Goal: Task Accomplishment & Management: Manage account settings

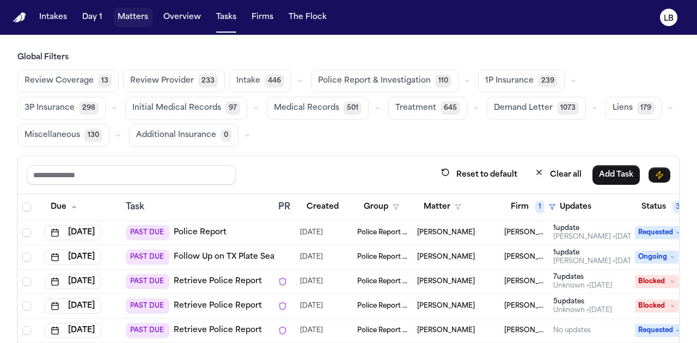
scroll to position [56, 51]
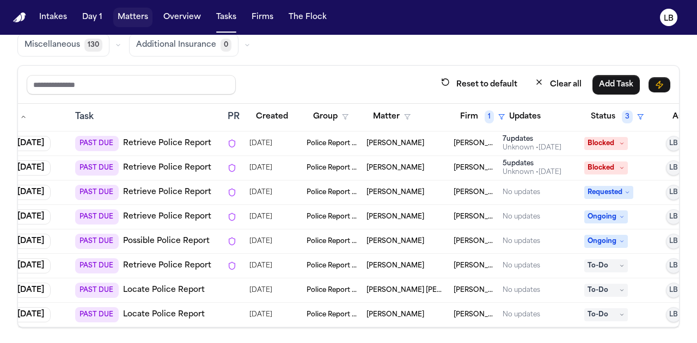
click at [121, 15] on button "Matters" at bounding box center [132, 18] width 39 height 20
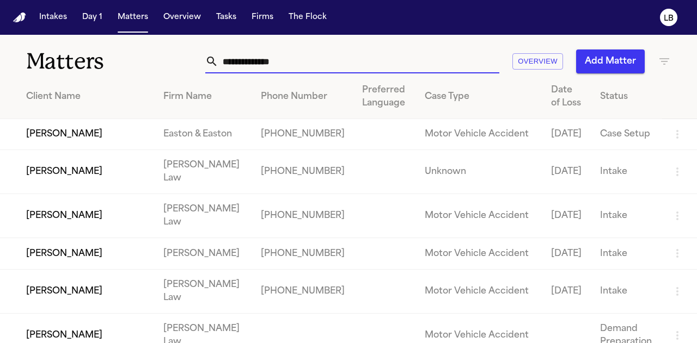
click at [275, 61] on input "text" at bounding box center [358, 62] width 281 height 24
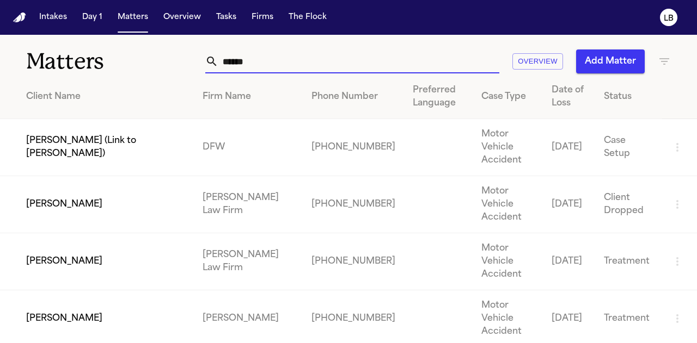
type input "******"
click at [121, 233] on td "[PERSON_NAME]" at bounding box center [97, 261] width 194 height 57
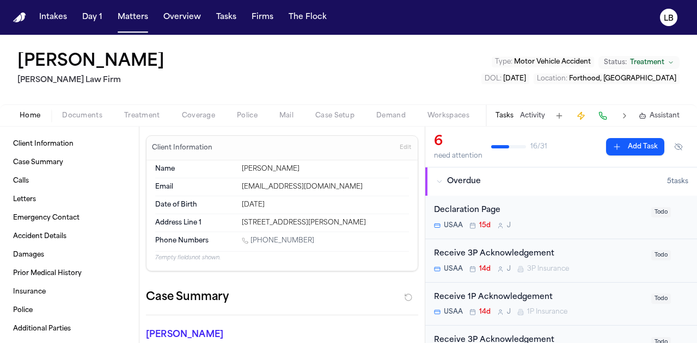
click at [88, 112] on span "Documents" at bounding box center [82, 116] width 40 height 9
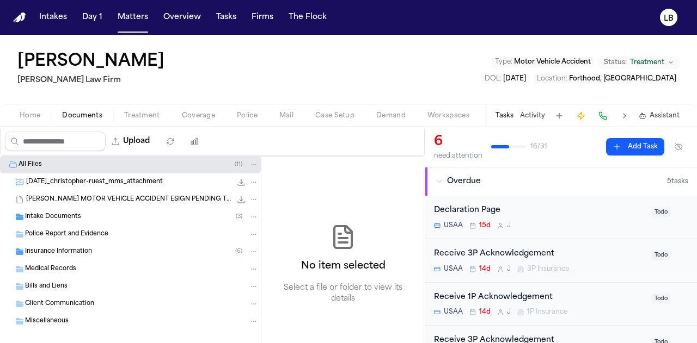
click at [151, 211] on div "Intake Documents ( 3 )" at bounding box center [130, 216] width 261 height 17
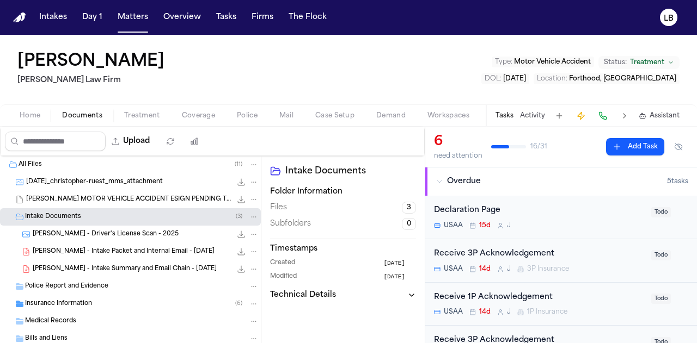
click at [155, 278] on div "Police Report and Evidence" at bounding box center [130, 286] width 261 height 17
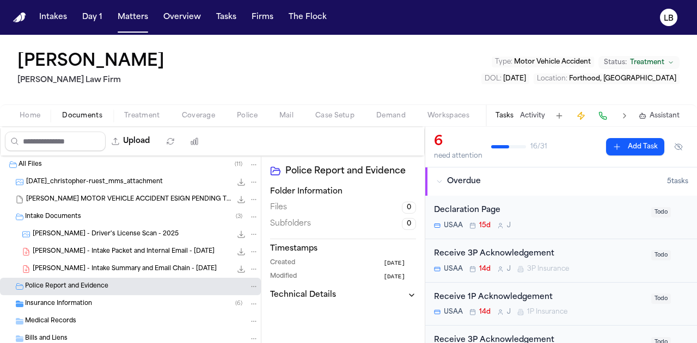
click at [135, 237] on span "C. Ruest - Driver's License Scan - 2025" at bounding box center [106, 234] width 146 height 9
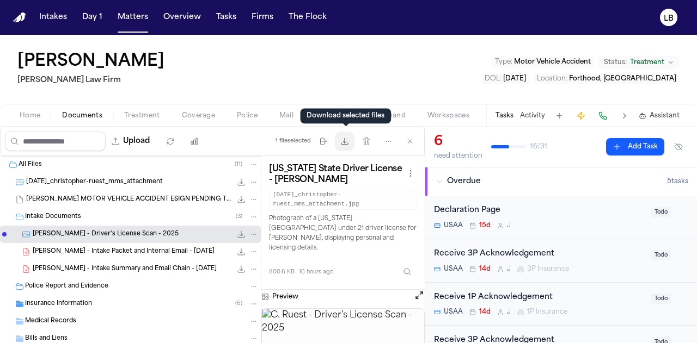
click at [351, 141] on button "Download files" at bounding box center [345, 142] width 20 height 20
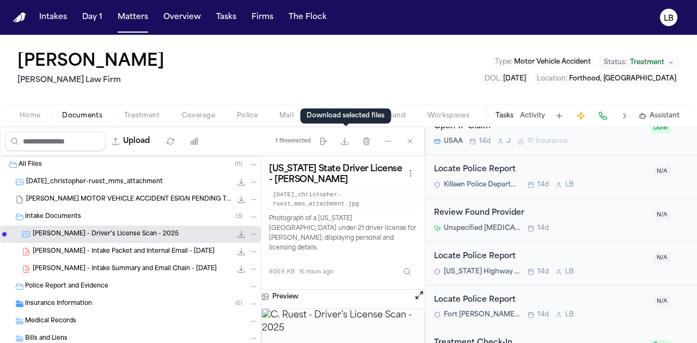
scroll to position [1305, 0]
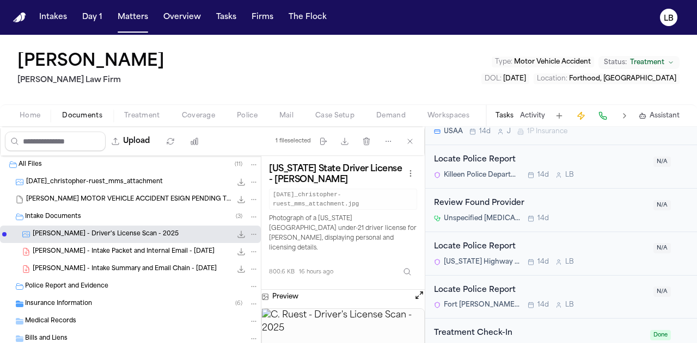
click at [151, 253] on span "C. Ruest - Intake Packet and Internal Email - 7.21.25" at bounding box center [124, 252] width 182 height 9
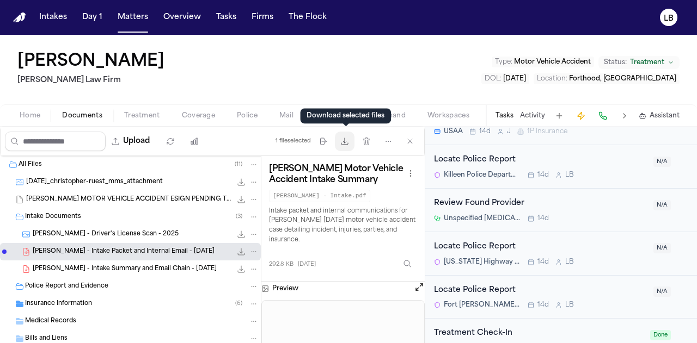
click at [345, 144] on icon "button" at bounding box center [344, 141] width 9 height 9
click at [85, 182] on span "2025-08-11_christopher-ruest_mms_attachment" at bounding box center [94, 182] width 137 height 9
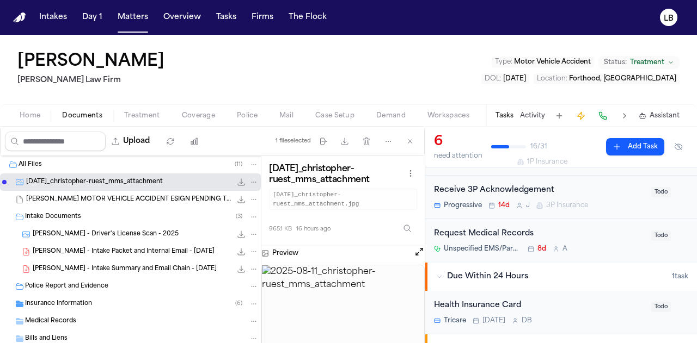
scroll to position [0, 0]
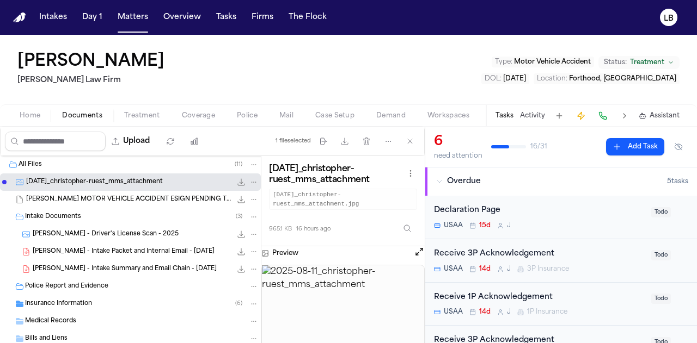
click at [533, 119] on button "Activity" at bounding box center [532, 116] width 25 height 9
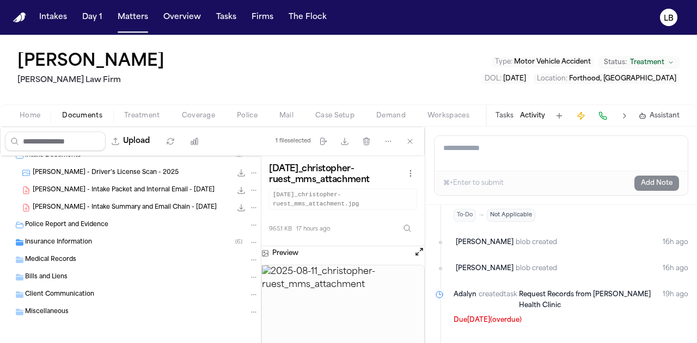
scroll to position [38, 0]
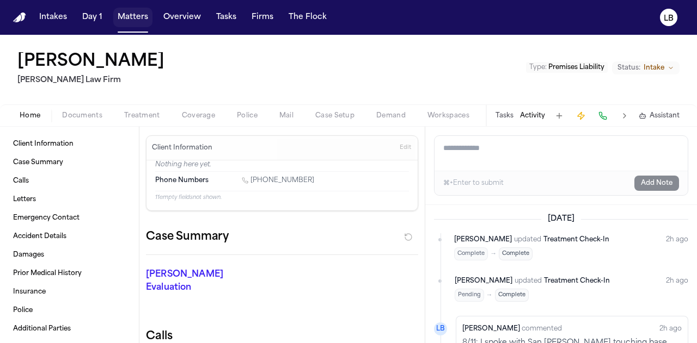
click at [132, 23] on button "Matters" at bounding box center [132, 18] width 39 height 20
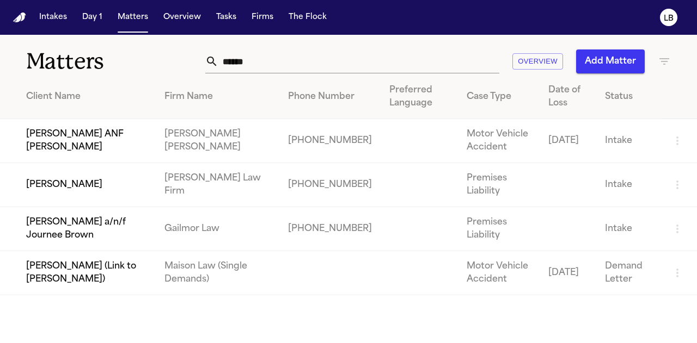
click at [247, 67] on input "******" at bounding box center [358, 62] width 281 height 24
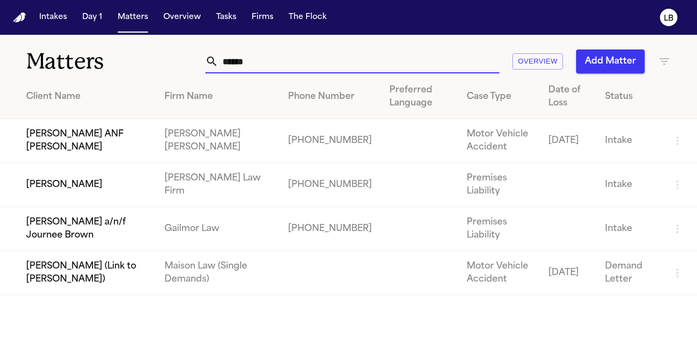
click at [247, 67] on input "******" at bounding box center [358, 62] width 281 height 24
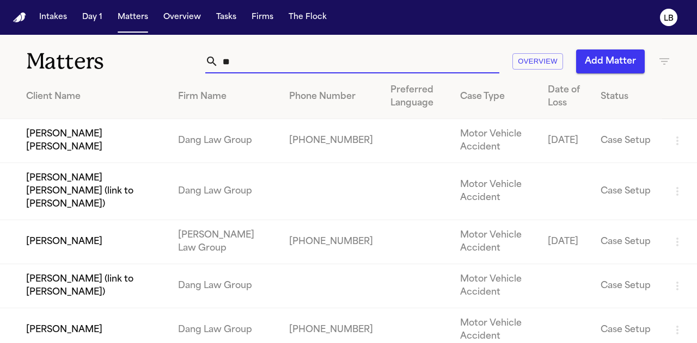
type input "*"
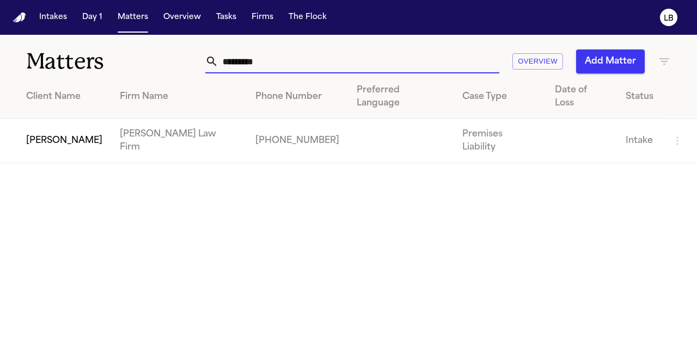
type input "*********"
click at [247, 124] on td "+16162185884" at bounding box center [297, 141] width 101 height 44
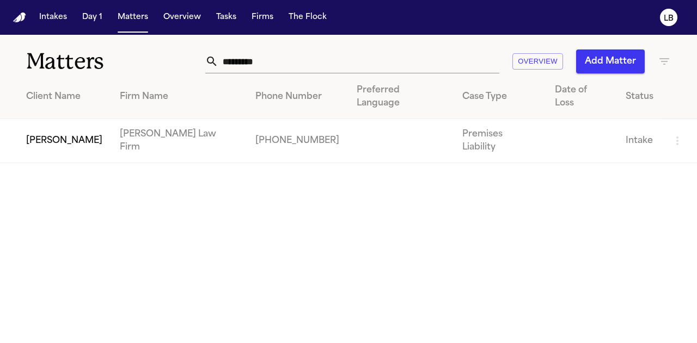
click at [34, 119] on td "San Juana Perez" at bounding box center [55, 141] width 111 height 44
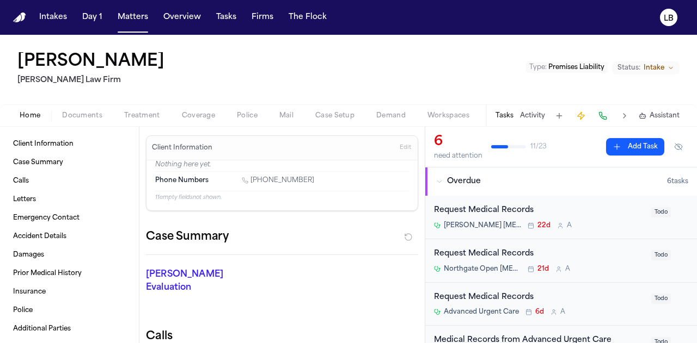
click at [532, 112] on button "Activity" at bounding box center [532, 116] width 25 height 9
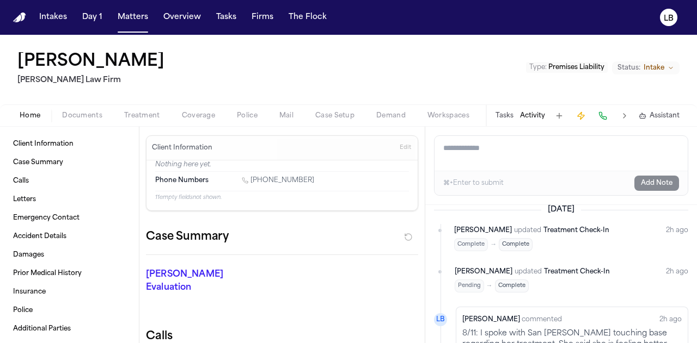
scroll to position [63, 0]
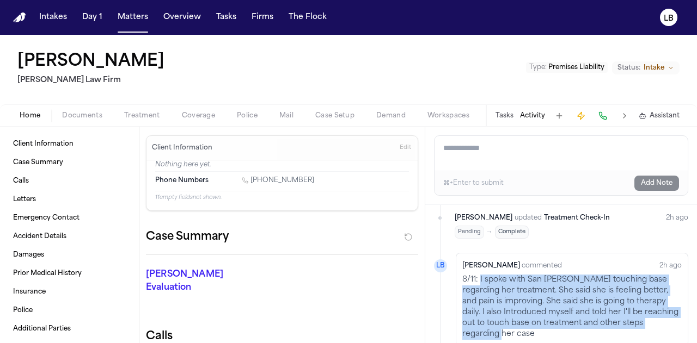
drag, startPoint x: 480, startPoint y: 278, endPoint x: 480, endPoint y: 332, distance: 54.4
click at [480, 332] on p "8/11: I spoke with San Juana touching base regarding her treatment. She said sh…" at bounding box center [571, 307] width 219 height 65
copy p "I spoke with San Juana touching base regarding her treatment. She said she is f…"
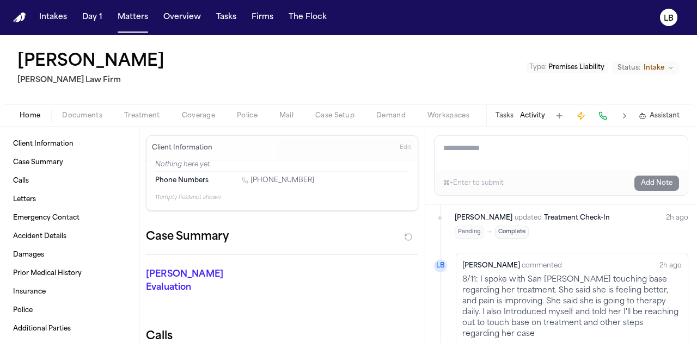
click at [29, 40] on div "San Juana Perez Ruy Mireles Law Firm Type : Premises Liability Status: Intake" at bounding box center [348, 70] width 697 height 70
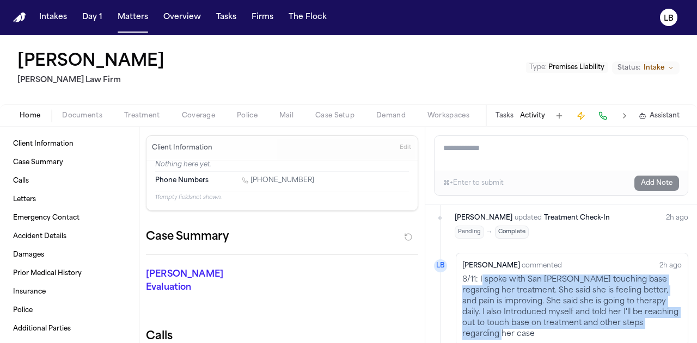
drag, startPoint x: 481, startPoint y: 277, endPoint x: 486, endPoint y: 330, distance: 53.6
click at [486, 330] on p "8/11: I spoke with San Juana touching base regarding her treatment. She said sh…" at bounding box center [571, 307] width 219 height 65
copy p "spoke with San Juana touching base regarding her treatment. She said she is fee…"
click at [135, 15] on button "Matters" at bounding box center [132, 18] width 39 height 20
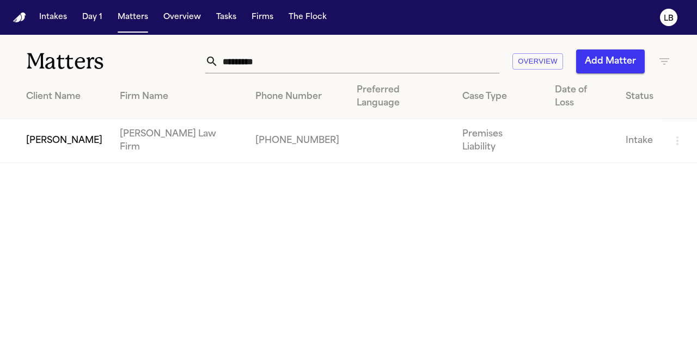
click at [276, 64] on input "*********" at bounding box center [358, 62] width 281 height 24
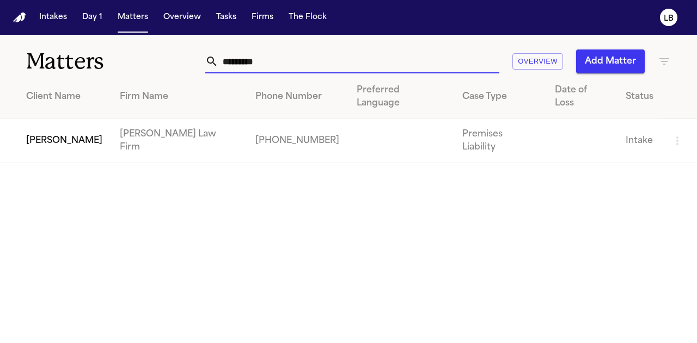
click at [276, 64] on input "*********" at bounding box center [358, 62] width 281 height 24
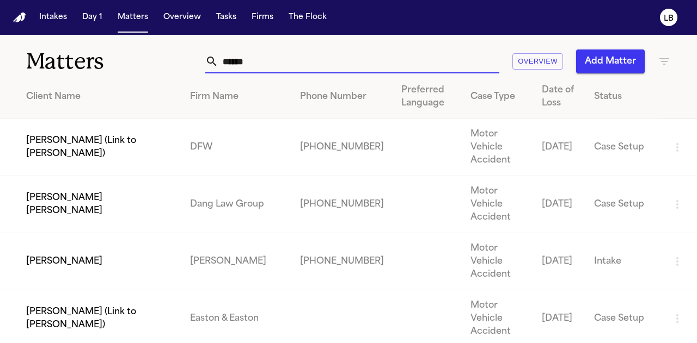
type input "******"
click at [163, 233] on td "Ana Zapata Molina" at bounding box center [90, 261] width 181 height 57
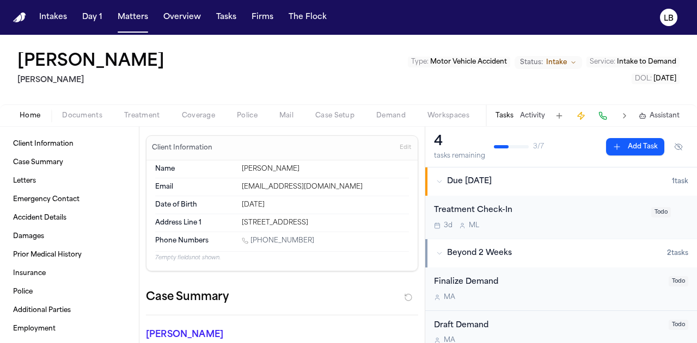
scroll to position [211, 0]
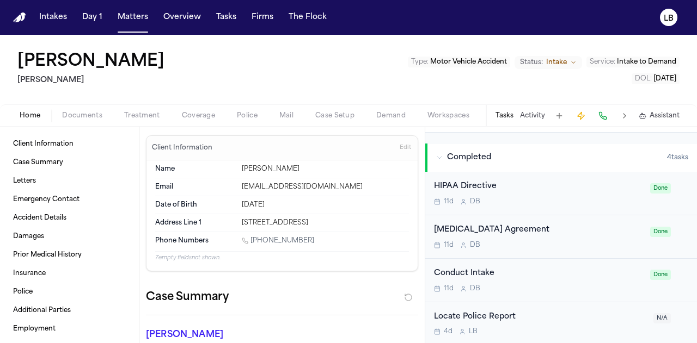
click at [490, 321] on div "Locate Police Report" at bounding box center [540, 317] width 213 height 13
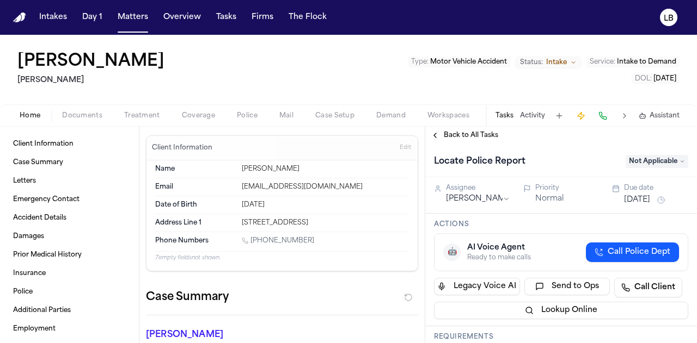
click at [73, 112] on span "Documents" at bounding box center [82, 116] width 40 height 9
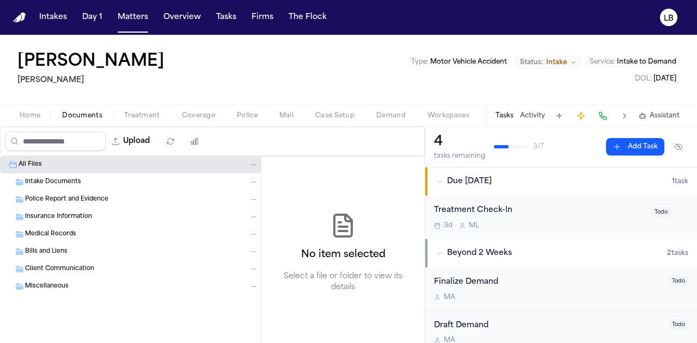
click at [59, 182] on span "Intake Documents" at bounding box center [53, 182] width 56 height 9
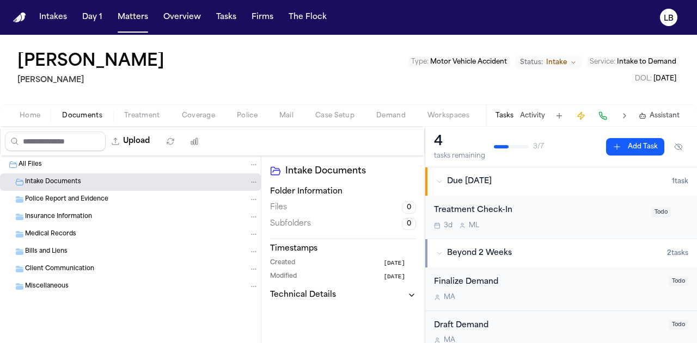
click at [97, 195] on span "Police Report and Evidence" at bounding box center [66, 199] width 83 height 9
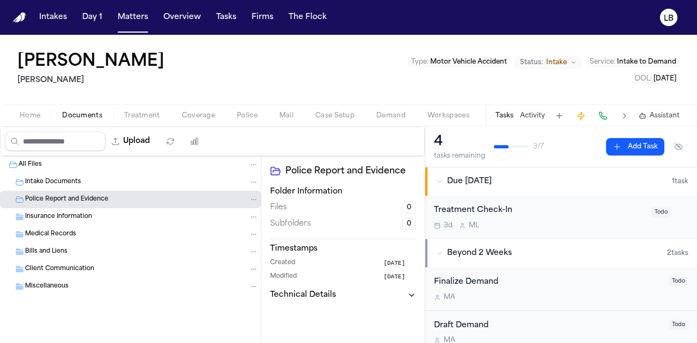
click at [79, 210] on div "Insurance Information" at bounding box center [130, 216] width 261 height 17
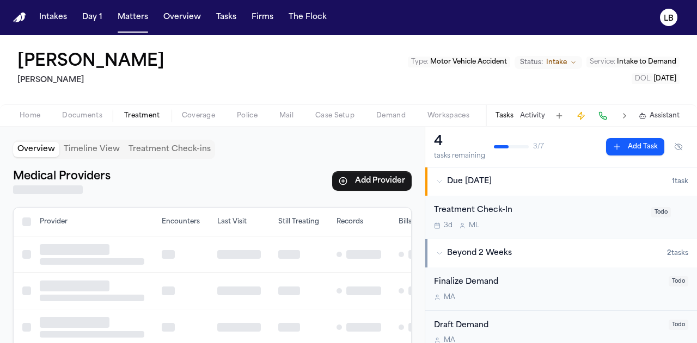
click at [138, 113] on span "Treatment" at bounding box center [142, 116] width 36 height 9
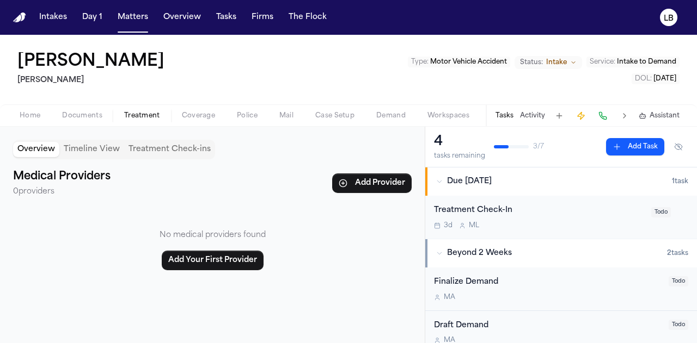
click at [93, 112] on span "Documents" at bounding box center [82, 116] width 40 height 9
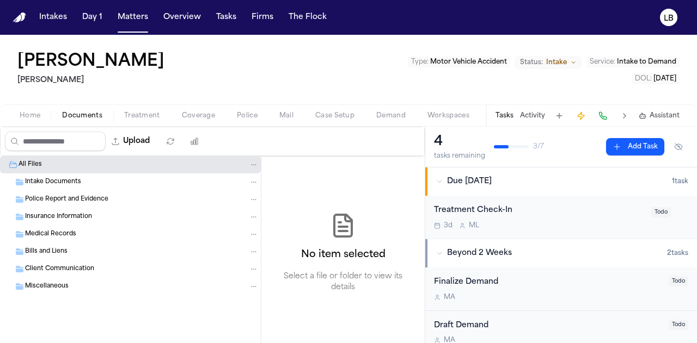
click at [37, 112] on span "Home" at bounding box center [30, 116] width 21 height 9
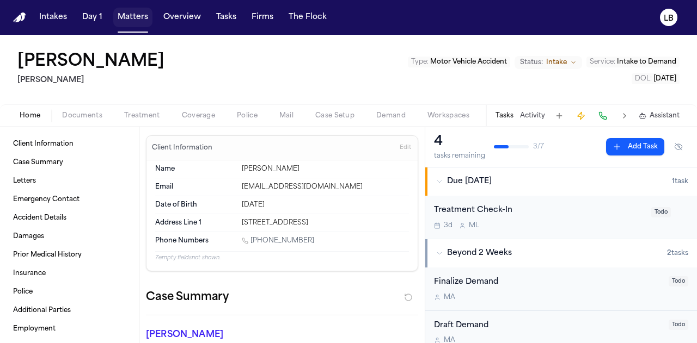
click at [120, 13] on button "Matters" at bounding box center [132, 18] width 39 height 20
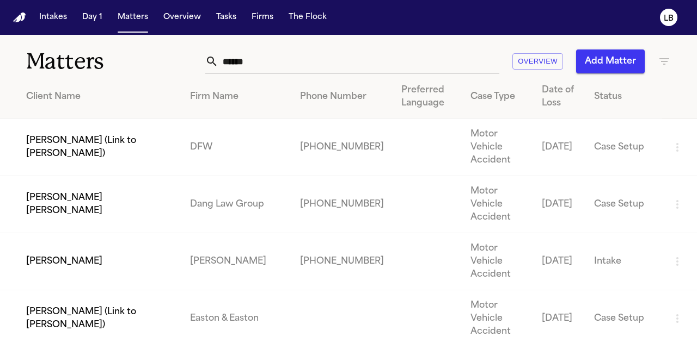
click at [315, 69] on input "******" at bounding box center [358, 62] width 281 height 24
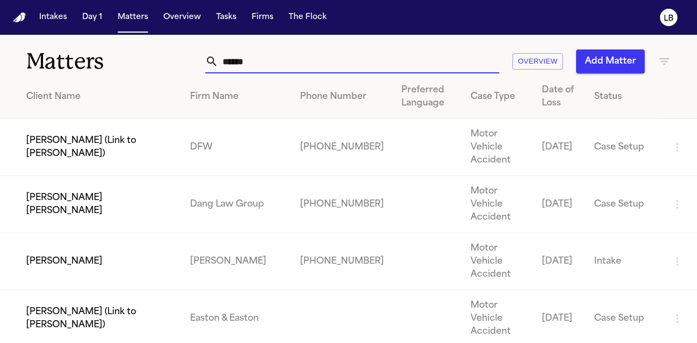
click at [315, 69] on input "******" at bounding box center [358, 62] width 281 height 24
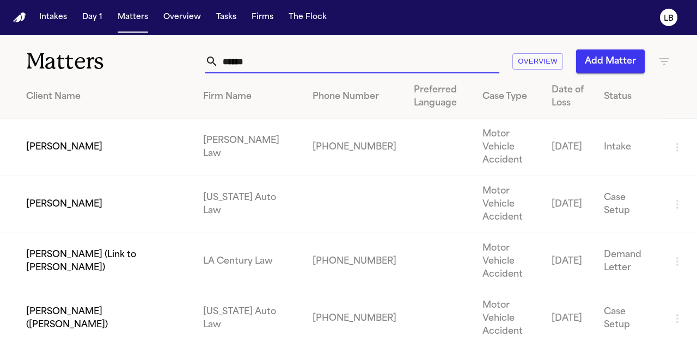
type input "******"
click at [183, 181] on td "Shamar Brown" at bounding box center [97, 204] width 194 height 57
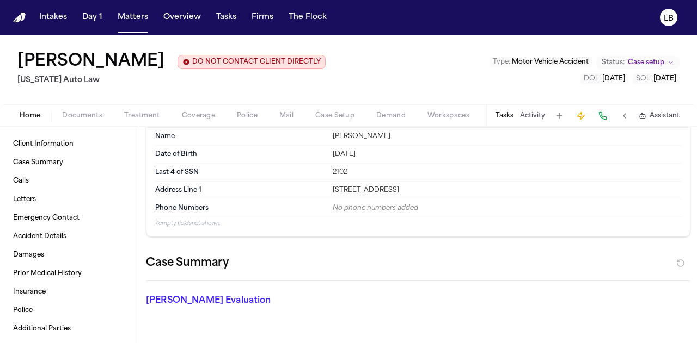
scroll to position [27, 0]
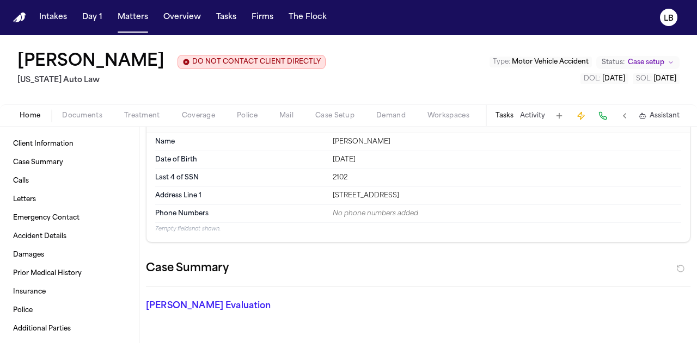
click at [354, 176] on div "2102" at bounding box center [507, 178] width 348 height 9
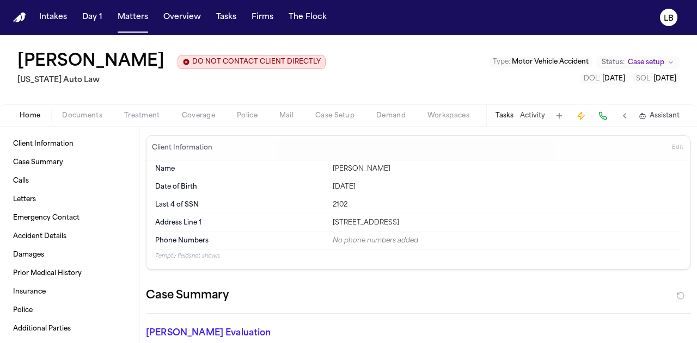
scroll to position [1, 0]
click at [65, 145] on span "Client Information" at bounding box center [43, 144] width 60 height 9
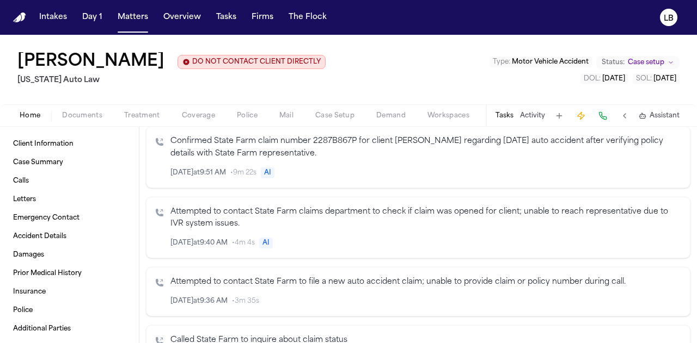
scroll to position [280, 0]
click at [94, 103] on div "Shamar Brown DO NOT CONTACT CLIENT DIRECTLY DO NOT CONTACT Michigan Auto Law Ty…" at bounding box center [348, 70] width 697 height 70
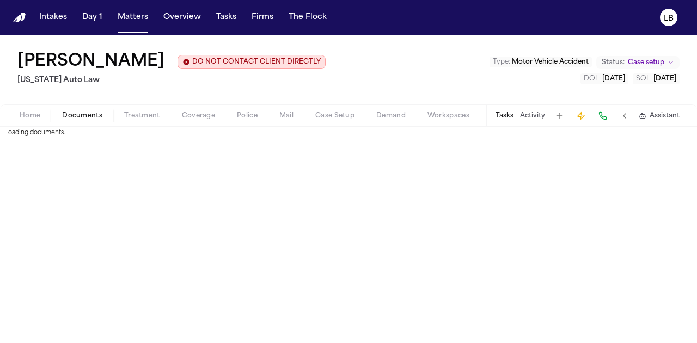
click at [91, 112] on span "Documents" at bounding box center [82, 116] width 40 height 9
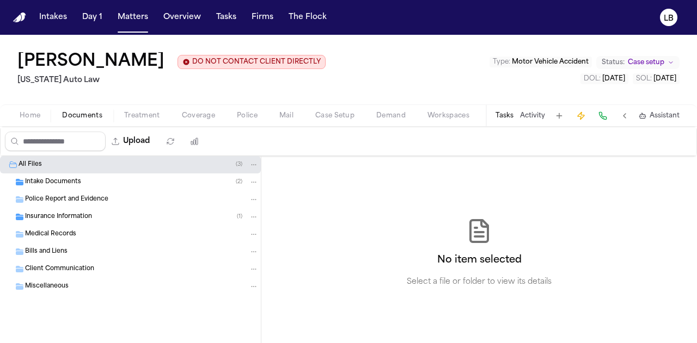
click at [56, 191] on div "Police Report and Evidence" at bounding box center [130, 199] width 261 height 17
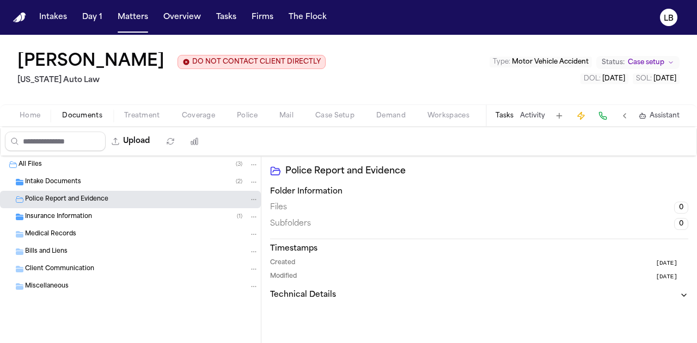
click at [46, 182] on span "Intake Documents" at bounding box center [53, 182] width 56 height 9
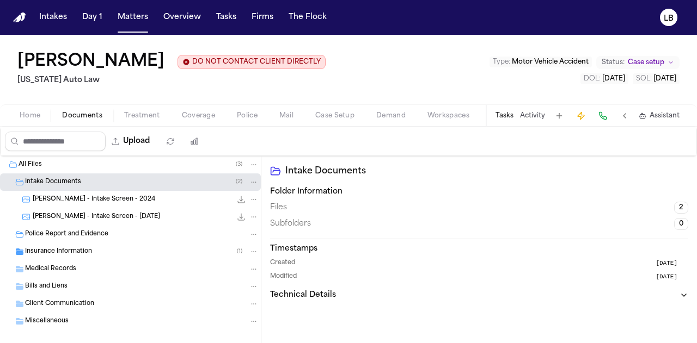
click at [75, 197] on span "S. Brown - Intake Screen - 2024" at bounding box center [94, 199] width 122 height 9
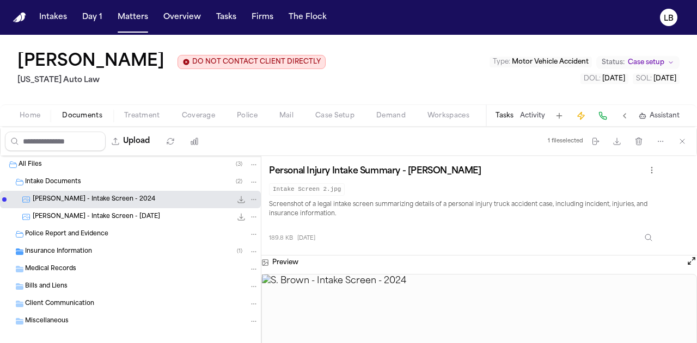
click at [87, 216] on span "S. Brown - Intake Screen - 7.2.25" at bounding box center [96, 217] width 127 height 9
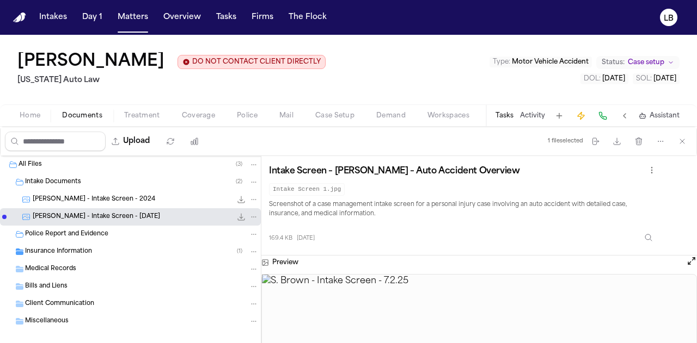
click at [482, 282] on img at bounding box center [479, 323] width 434 height 97
click at [237, 217] on icon "File: S. Brown - Intake Screen - 7.2.25" at bounding box center [241, 217] width 9 height 9
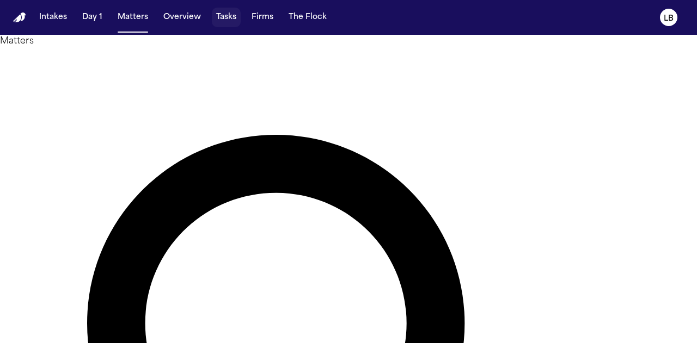
click at [226, 16] on button "Tasks" at bounding box center [226, 18] width 29 height 20
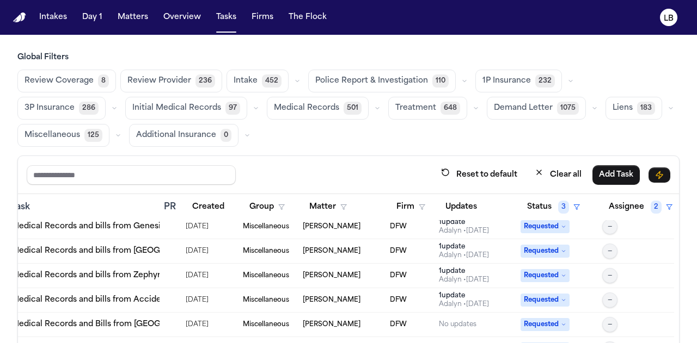
scroll to position [2750, 130]
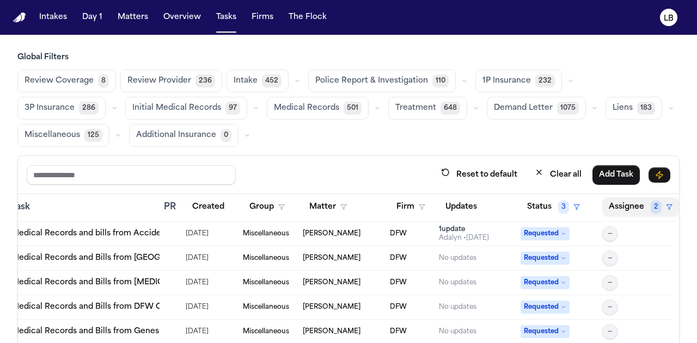
drag, startPoint x: 607, startPoint y: 210, endPoint x: 625, endPoint y: 211, distance: 17.5
click at [625, 211] on button "Assignee 2" at bounding box center [640, 208] width 77 height 20
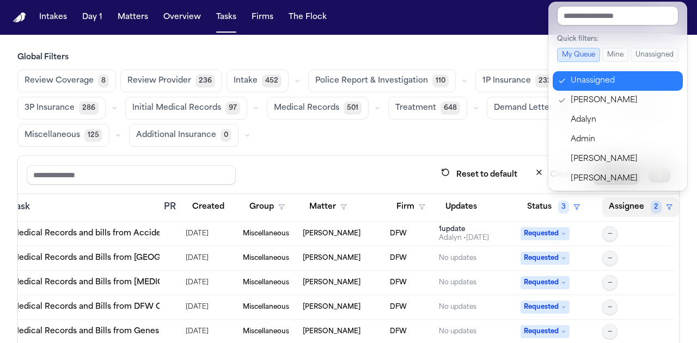
click at [601, 85] on div "Unassigned" at bounding box center [623, 81] width 106 height 13
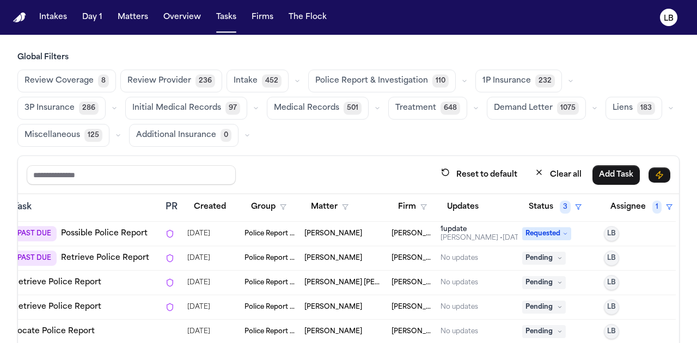
scroll to position [90, 0]
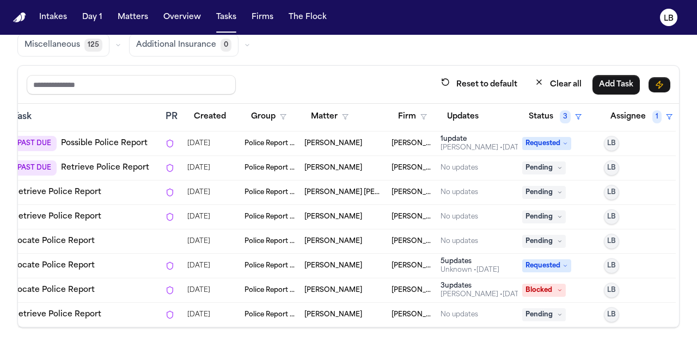
click at [261, 188] on span "Police Report & Investigation" at bounding box center [269, 192] width 51 height 9
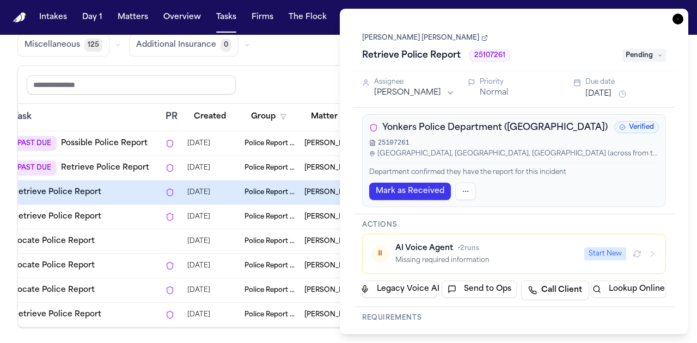
click at [408, 37] on link "Bernadette Daria" at bounding box center [425, 38] width 126 height 9
click at [676, 21] on icon "button" at bounding box center [677, 19] width 11 height 11
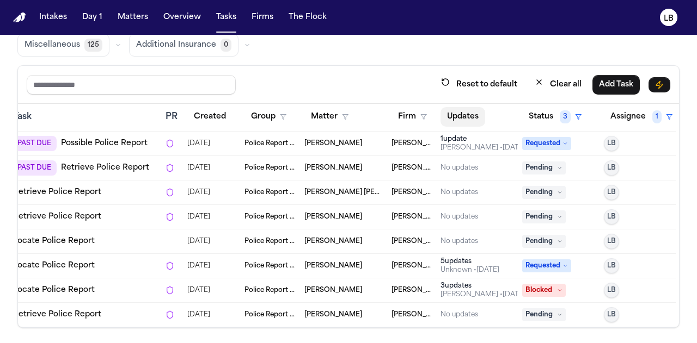
click at [452, 110] on button "Updates" at bounding box center [462, 117] width 45 height 20
click at [451, 120] on button "Updates" at bounding box center [468, 117] width 56 height 20
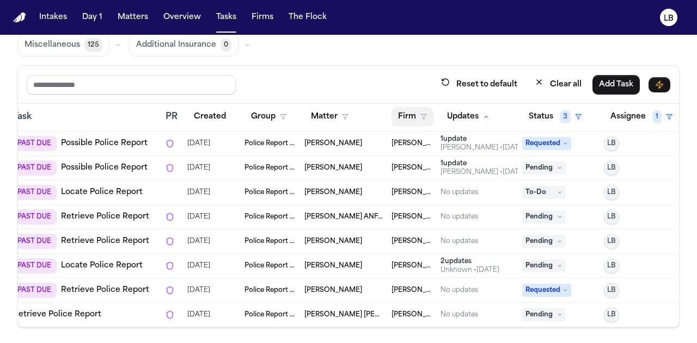
click at [402, 117] on button "Firm" at bounding box center [412, 117] width 42 height 20
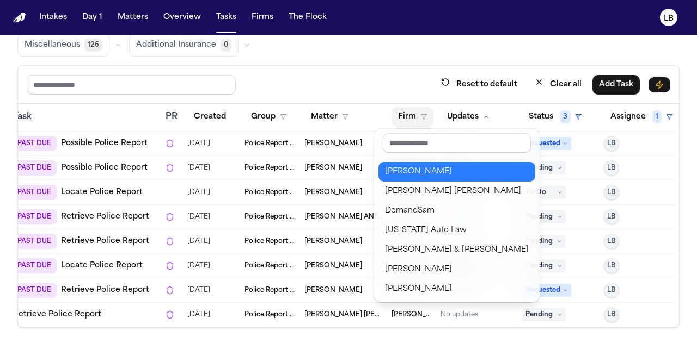
click at [426, 173] on div "[PERSON_NAME]" at bounding box center [457, 171] width 144 height 13
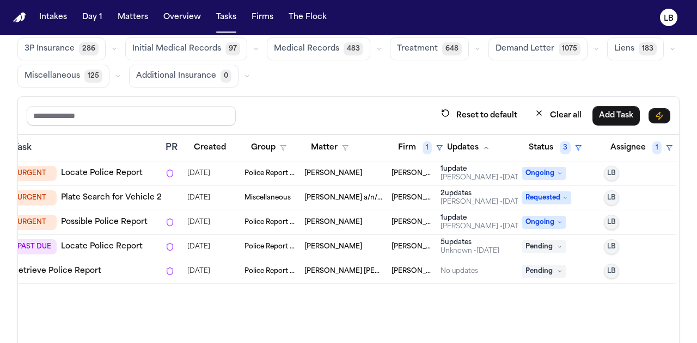
scroll to position [58, 0]
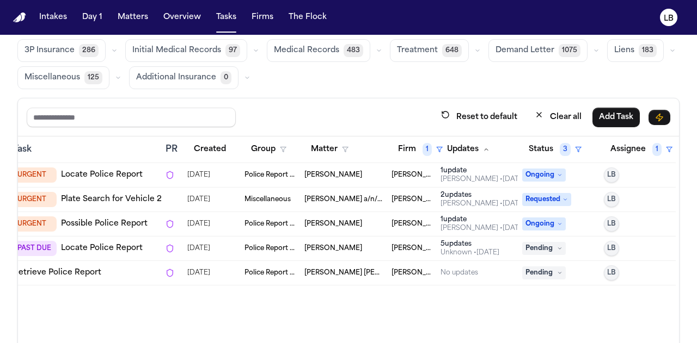
click at [322, 176] on span "[PERSON_NAME]" at bounding box center [333, 175] width 58 height 9
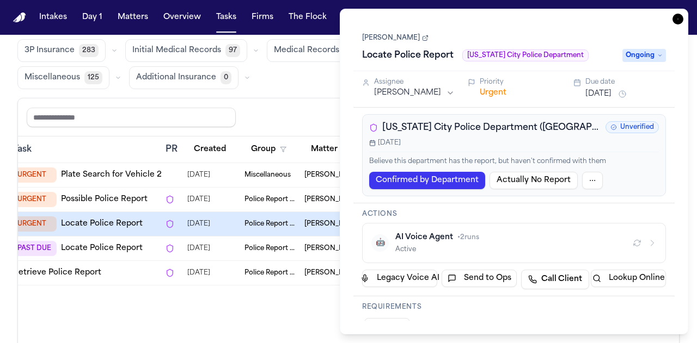
click at [391, 36] on link "[PERSON_NAME]" at bounding box center [395, 38] width 66 height 9
click at [674, 21] on icon "button" at bounding box center [677, 19] width 11 height 11
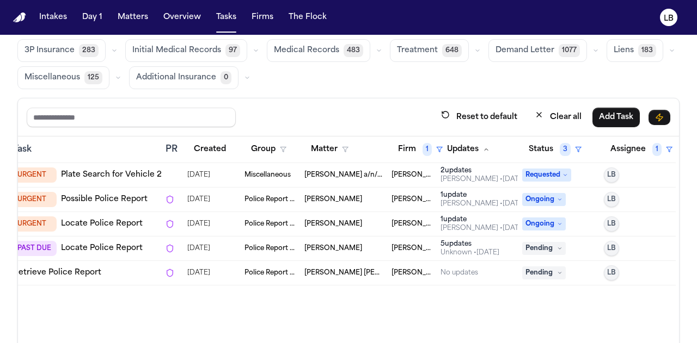
click at [346, 199] on div "Chris Berry" at bounding box center [343, 199] width 78 height 9
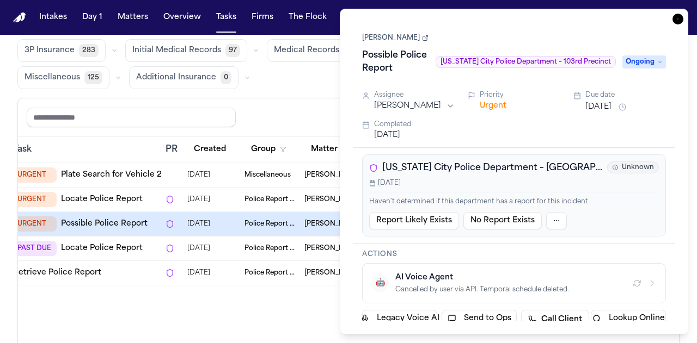
click at [395, 35] on link "Chris Berry" at bounding box center [395, 38] width 66 height 9
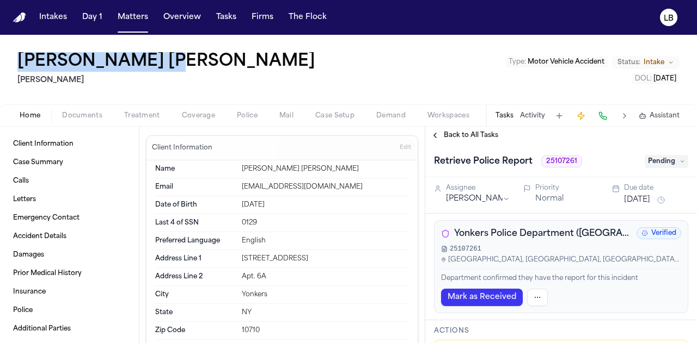
drag, startPoint x: 171, startPoint y: 57, endPoint x: 15, endPoint y: 57, distance: 156.2
click at [15, 57] on div "[PERSON_NAME] [PERSON_NAME] Type : Motor Vehicle Accident Status: Intake DOL : …" at bounding box center [348, 70] width 697 height 70
copy h1 "[PERSON_NAME] [PERSON_NAME]"
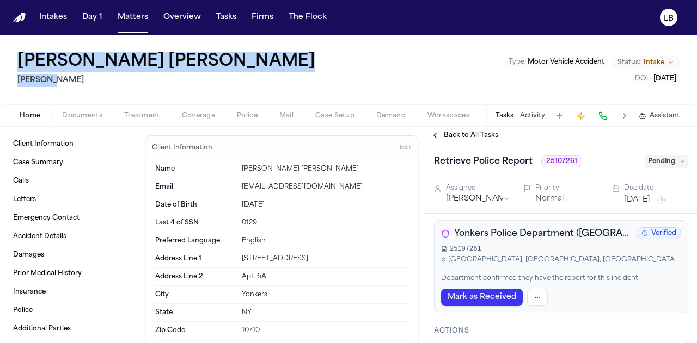
drag, startPoint x: 56, startPoint y: 78, endPoint x: 13, endPoint y: 57, distance: 48.0
click at [13, 57] on div "[PERSON_NAME] [PERSON_NAME] Type : Motor Vehicle Accident Status: Intake DOL : …" at bounding box center [348, 70] width 697 height 70
copy div "[PERSON_NAME] [PERSON_NAME]"
click at [66, 86] on h2 "[PERSON_NAME]" at bounding box center [168, 80] width 302 height 13
drag, startPoint x: 49, startPoint y: 80, endPoint x: 14, endPoint y: 48, distance: 47.4
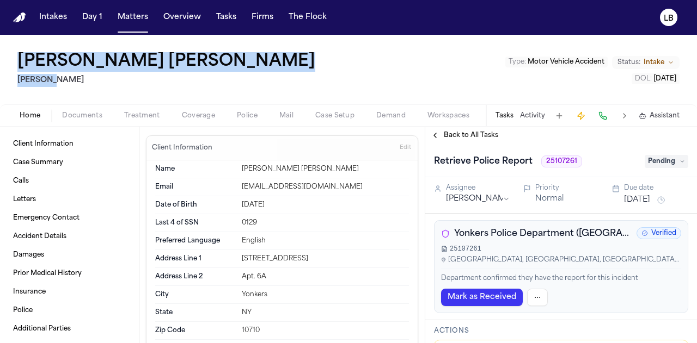
click at [14, 48] on div "Bernadette Daria Martello Type : Motor Vehicle Accident Status: Intake DOL : 20…" at bounding box center [348, 70] width 697 height 70
copy div "Bernadette Daria Martello"
click at [63, 77] on h2 "[PERSON_NAME]" at bounding box center [168, 80] width 302 height 13
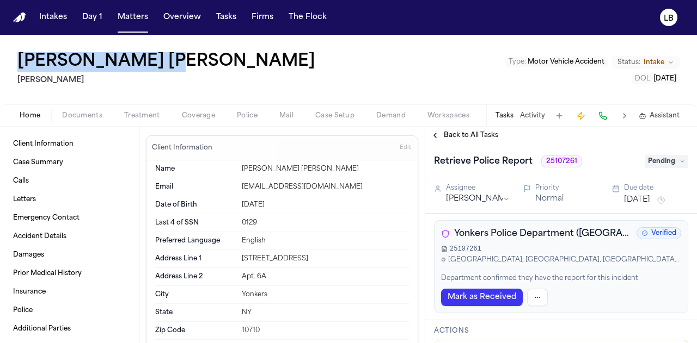
drag, startPoint x: 14, startPoint y: 57, endPoint x: 190, endPoint y: 57, distance: 176.3
click at [190, 57] on div "Bernadette Daria Martello Type : Motor Vehicle Accident Status: Intake DOL : 20…" at bounding box center [348, 70] width 697 height 70
copy h1 "[PERSON_NAME] [PERSON_NAME]"
click at [223, 21] on button "Tasks" at bounding box center [226, 18] width 29 height 20
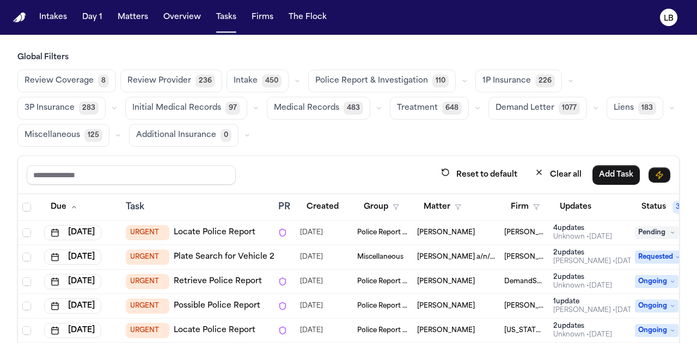
scroll to position [12, 0]
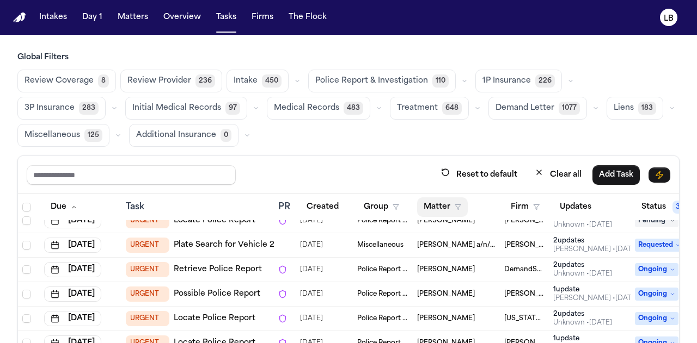
click at [435, 211] on button "Matter" at bounding box center [442, 208] width 51 height 20
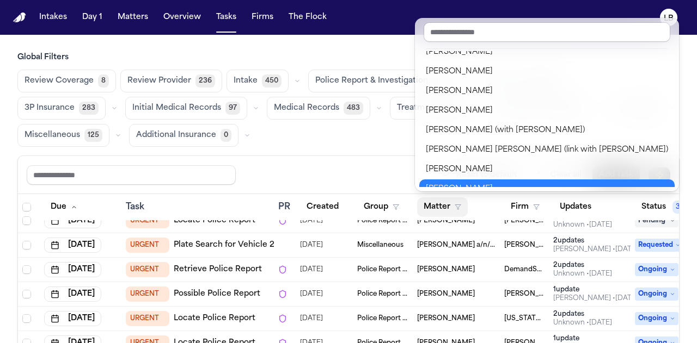
scroll to position [887, 0]
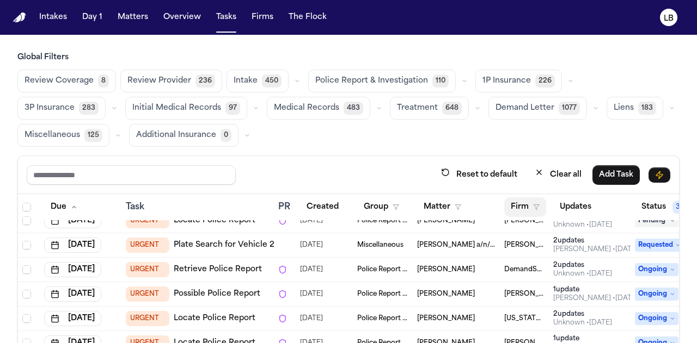
click at [526, 205] on button "Firm" at bounding box center [525, 208] width 42 height 20
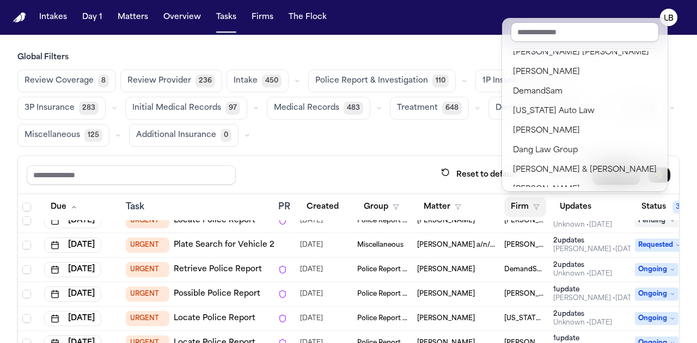
scroll to position [0, 0]
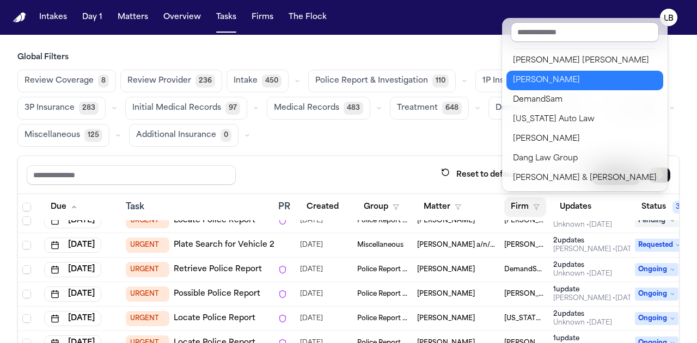
click at [539, 85] on div "[PERSON_NAME]" at bounding box center [585, 80] width 144 height 13
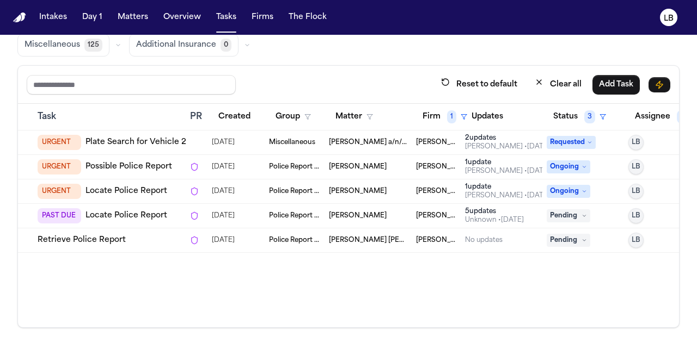
scroll to position [0, 83]
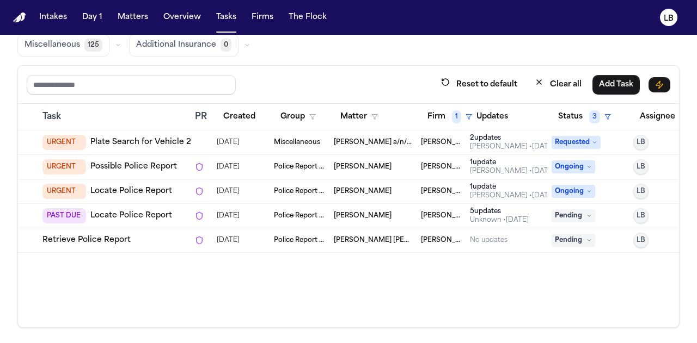
click at [386, 236] on span "[PERSON_NAME] [PERSON_NAME]" at bounding box center [373, 240] width 78 height 9
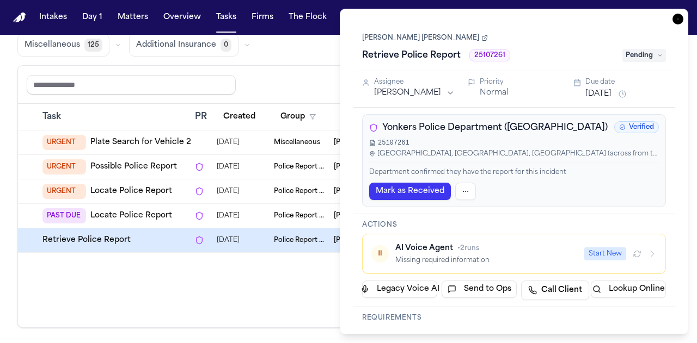
click at [399, 38] on link "[PERSON_NAME] [PERSON_NAME]" at bounding box center [425, 38] width 126 height 9
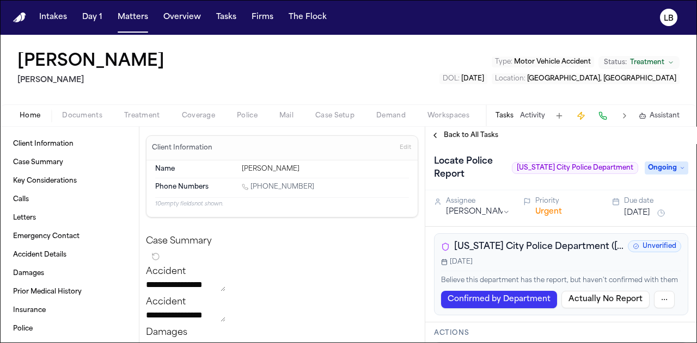
click at [543, 118] on button "Activity" at bounding box center [532, 116] width 25 height 9
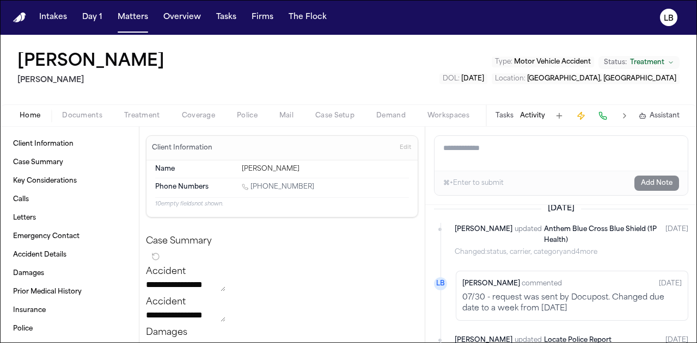
scroll to position [163, 0]
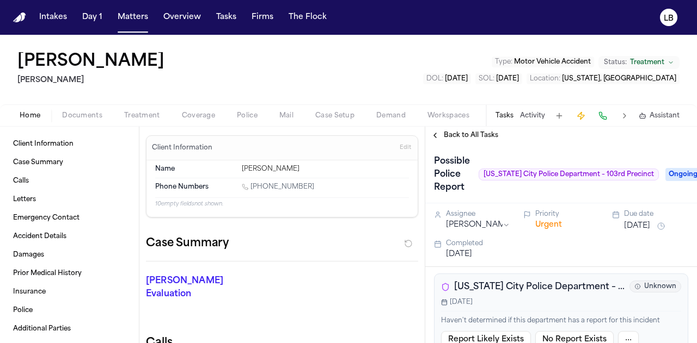
click at [527, 120] on div "Tasks Activity Assistant" at bounding box center [586, 115] width 202 height 21
click at [527, 119] on button "Activity" at bounding box center [532, 116] width 25 height 9
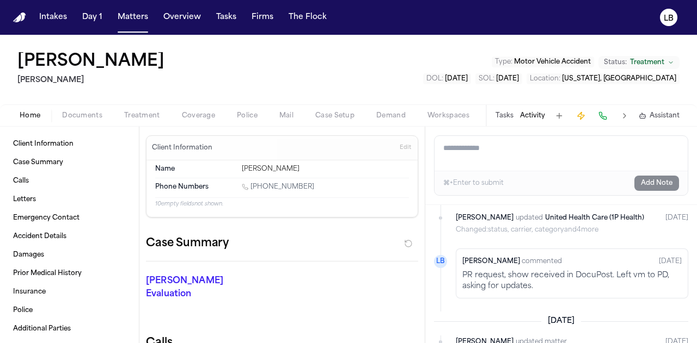
scroll to position [303, 0]
click at [487, 145] on textarea "Add a note to this matter" at bounding box center [560, 153] width 253 height 35
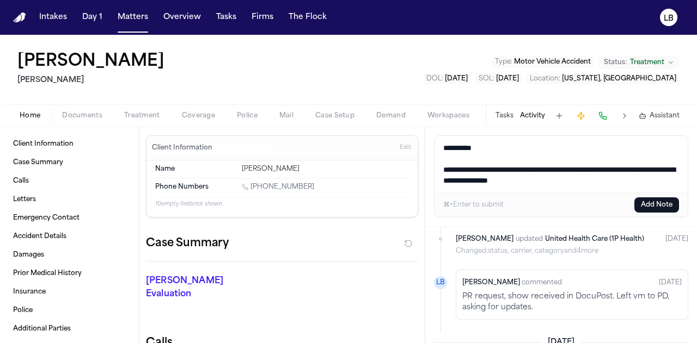
type textarea "**********"
click at [642, 210] on button "Add Note" at bounding box center [656, 205] width 45 height 15
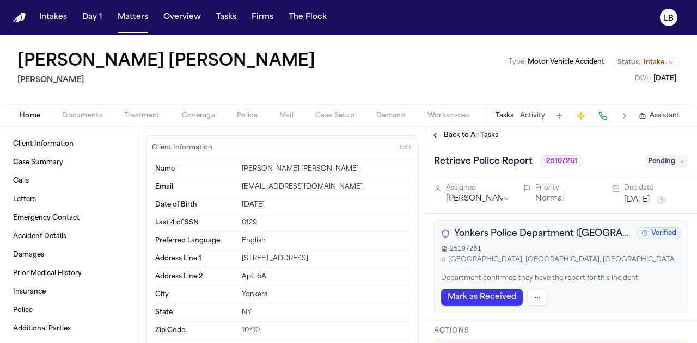
click at [525, 118] on button "Activity" at bounding box center [532, 116] width 25 height 9
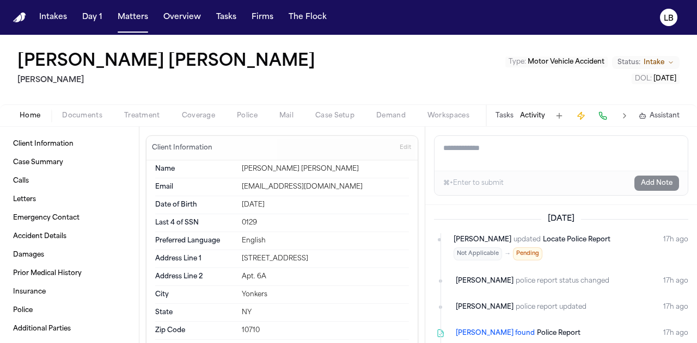
click at [497, 162] on textarea "Add a note to this matter" at bounding box center [560, 153] width 253 height 35
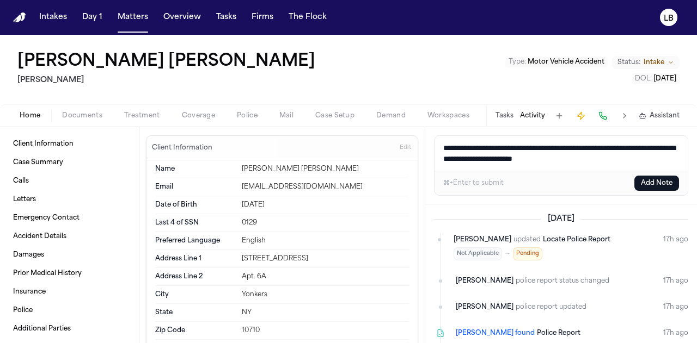
type textarea "**********"
click at [662, 187] on button "Add Note" at bounding box center [656, 183] width 45 height 15
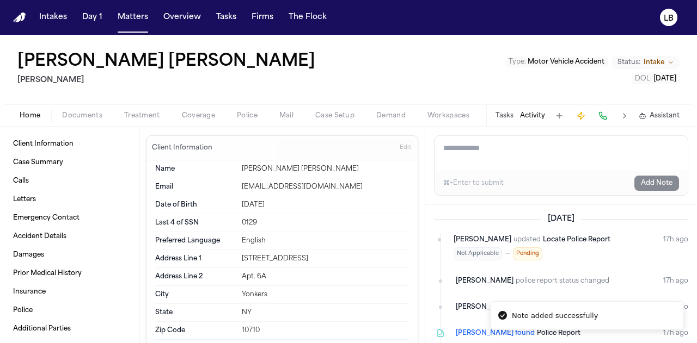
click at [223, 11] on button "Tasks" at bounding box center [226, 18] width 29 height 20
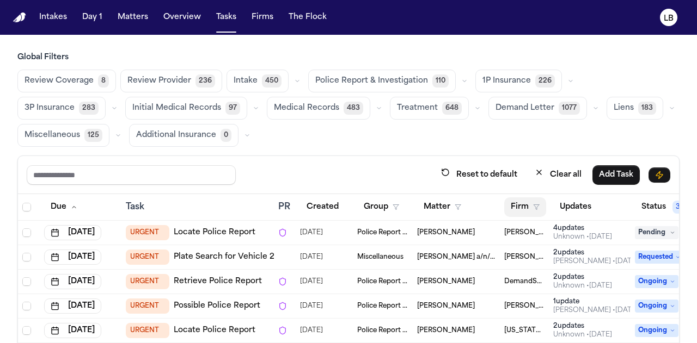
click at [529, 206] on button "Firm" at bounding box center [525, 208] width 42 height 20
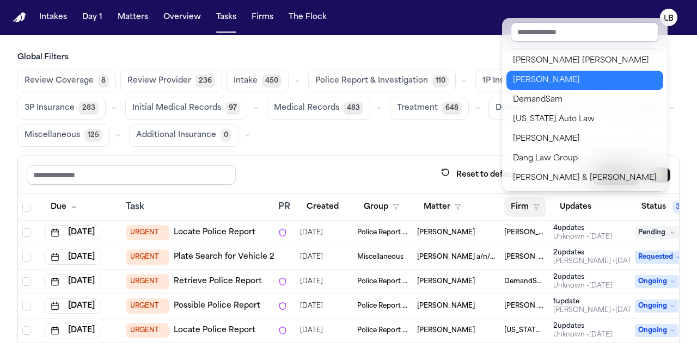
click at [538, 84] on div "[PERSON_NAME]" at bounding box center [585, 80] width 144 height 13
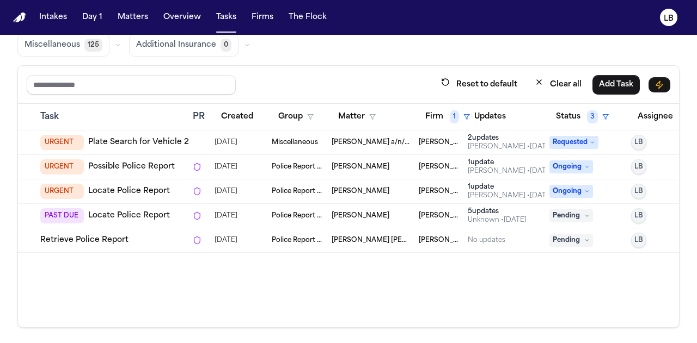
scroll to position [0, 86]
click at [356, 217] on span "[PERSON_NAME]" at bounding box center [360, 216] width 58 height 9
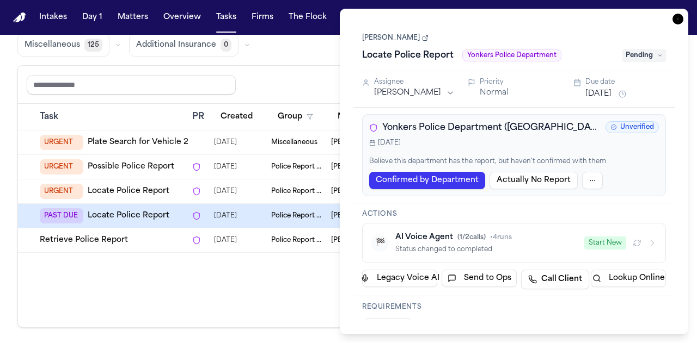
click at [401, 35] on link "[PERSON_NAME]" at bounding box center [395, 38] width 66 height 9
drag, startPoint x: 431, startPoint y: 40, endPoint x: 358, endPoint y: 42, distance: 73.0
click at [358, 42] on div "Chelsea Ilarraza Locate Police Report Yonkers Police Department Pending" at bounding box center [513, 46] width 321 height 49
copy link "[PERSON_NAME]"
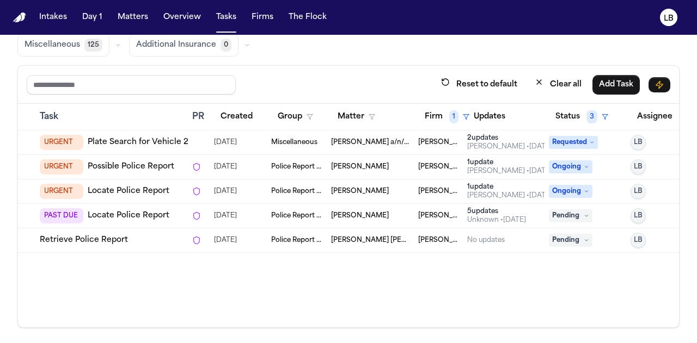
click at [26, 315] on div "Due Task PR Created Group Matter Firm 1 Updates Status 3 Assignee 2 Jul 30, 202…" at bounding box center [348, 216] width 661 height 224
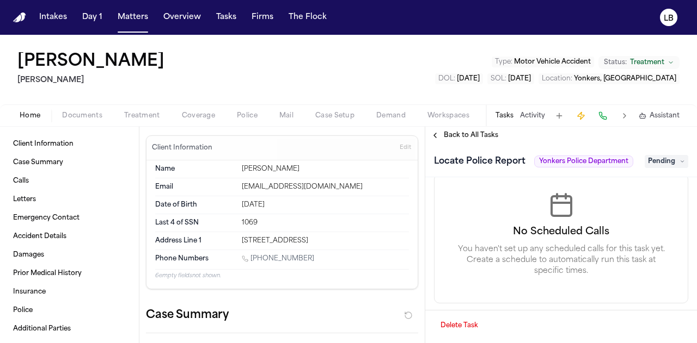
scroll to position [1216, 0]
drag, startPoint x: 3, startPoint y: 42, endPoint x: 155, endPoint y: 51, distance: 152.1
click at [155, 51] on div "[PERSON_NAME] Type : Motor Vehicle Accident Status: Treatment DOL : [DATE] SOL …" at bounding box center [348, 70] width 697 height 70
drag, startPoint x: 159, startPoint y: 66, endPoint x: 12, endPoint y: 48, distance: 148.0
click at [12, 48] on div "[PERSON_NAME] Type : Motor Vehicle Accident Status: Treatment DOL : [DATE] SOL …" at bounding box center [348, 70] width 697 height 70
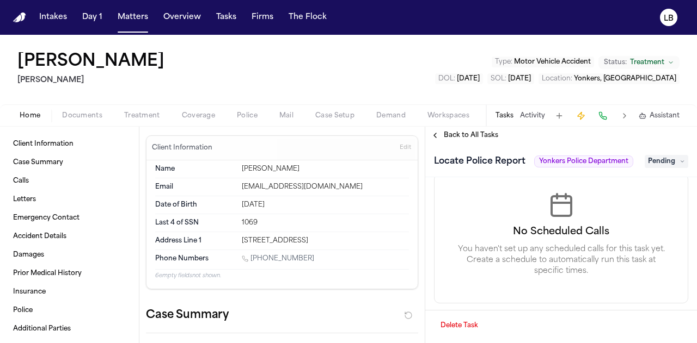
copy h1 "[PERSON_NAME]"
drag, startPoint x: 83, startPoint y: 82, endPoint x: 20, endPoint y: 75, distance: 63.5
click at [20, 75] on h2 "[PERSON_NAME]" at bounding box center [92, 80] width 151 height 13
click at [70, 80] on h2 "[PERSON_NAME]" at bounding box center [92, 80] width 151 height 13
click at [47, 142] on span "Client Information" at bounding box center [43, 144] width 60 height 9
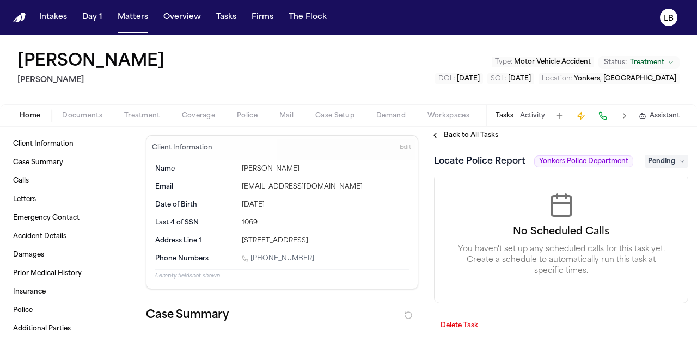
click at [92, 109] on button "Documents" at bounding box center [82, 115] width 62 height 13
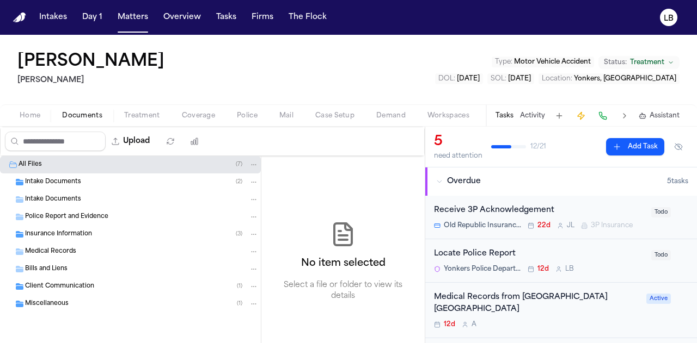
click at [63, 181] on span "Intake Documents" at bounding box center [53, 182] width 56 height 9
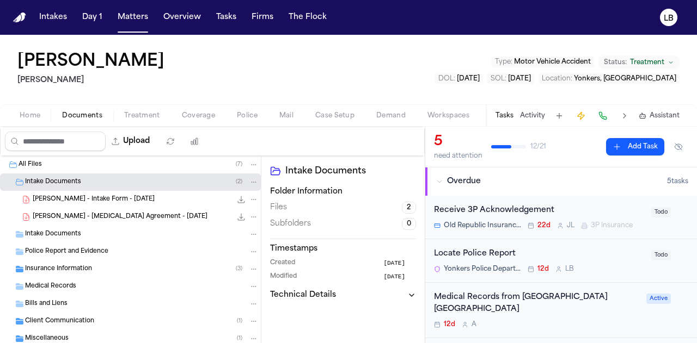
click at [84, 195] on span "[PERSON_NAME] - Intake Form - [DATE]" at bounding box center [94, 199] width 122 height 9
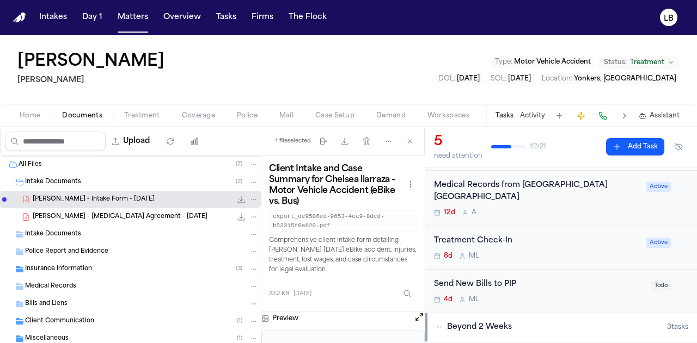
scroll to position [113, 0]
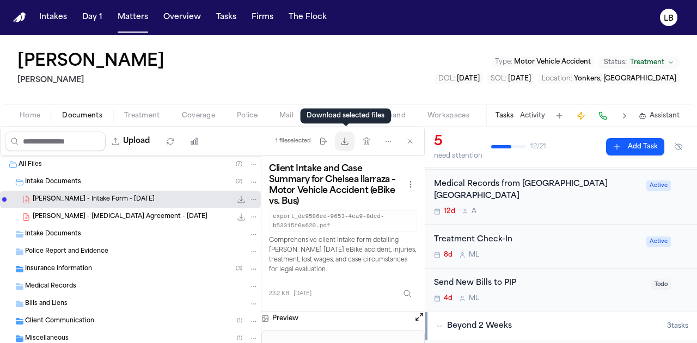
click at [345, 143] on icon "button" at bounding box center [344, 141] width 9 height 9
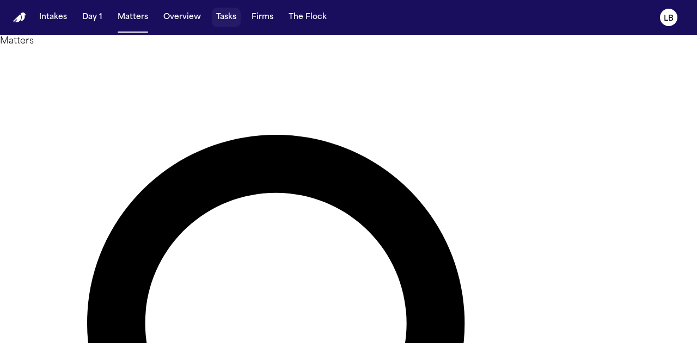
click at [220, 15] on button "Tasks" at bounding box center [226, 18] width 29 height 20
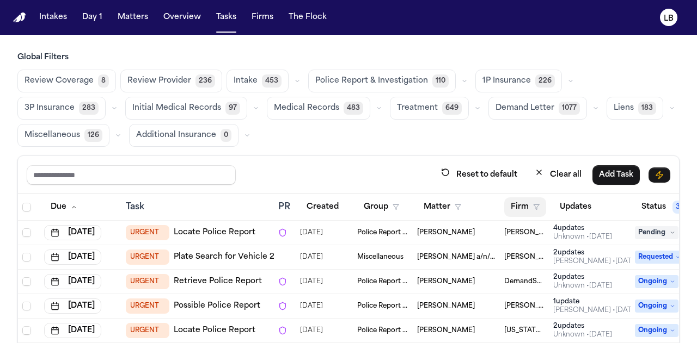
click at [531, 211] on button "Firm" at bounding box center [525, 208] width 42 height 20
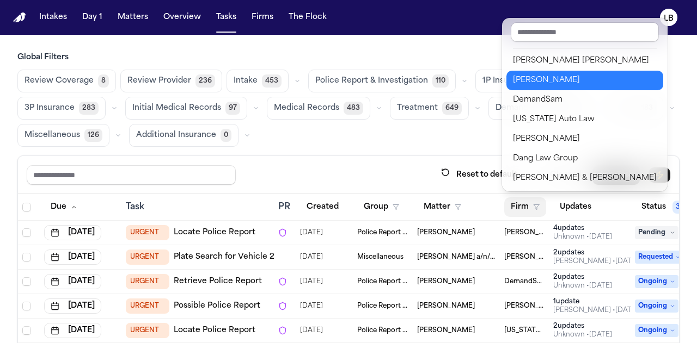
click at [540, 79] on div "[PERSON_NAME]" at bounding box center [585, 80] width 144 height 13
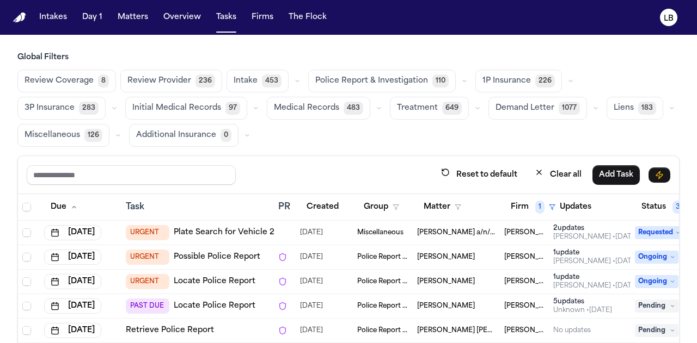
scroll to position [90, 0]
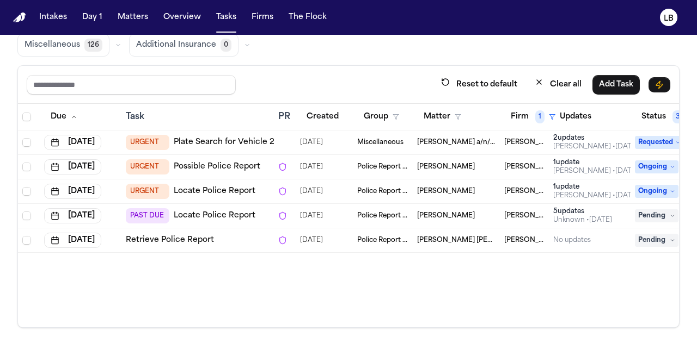
click at [433, 212] on span "[PERSON_NAME]" at bounding box center [446, 216] width 58 height 9
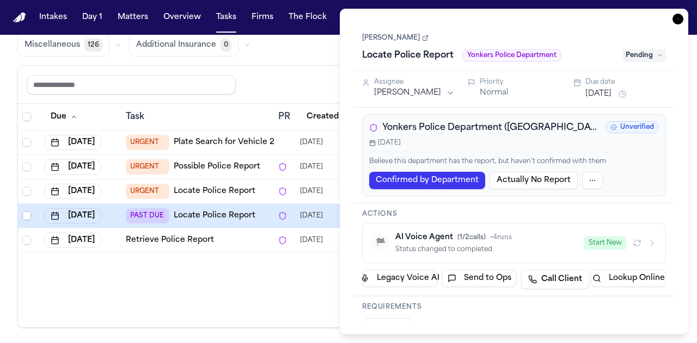
click at [394, 32] on div "Chelsea Ilarraza Locate Police Report Yonkers Police Department Pending" at bounding box center [514, 47] width 304 height 33
click at [398, 39] on link "Chelsea Ilarraza" at bounding box center [395, 38] width 66 height 9
click at [677, 20] on icon "button" at bounding box center [677, 19] width 11 height 11
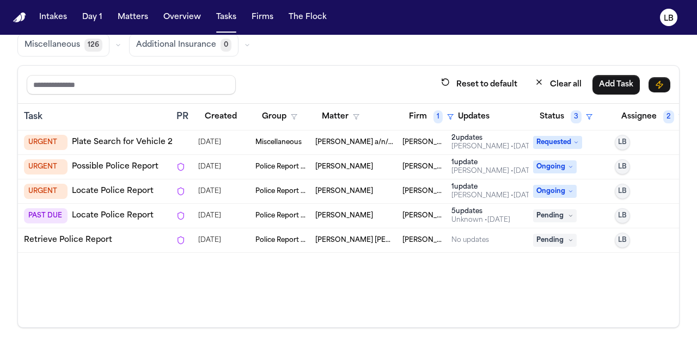
scroll to position [0, 106]
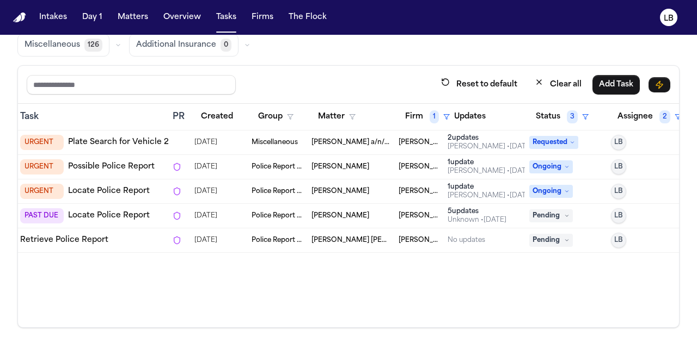
click at [564, 219] on span "Pending" at bounding box center [551, 216] width 44 height 13
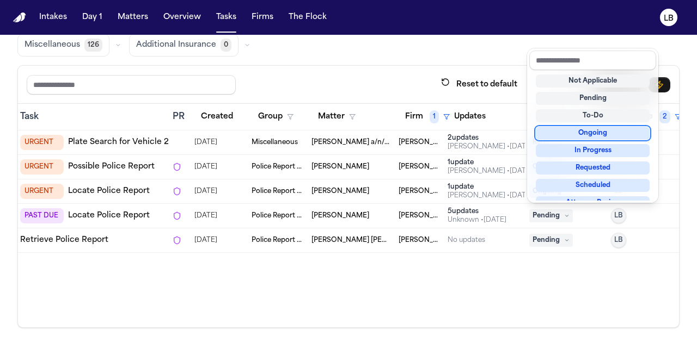
scroll to position [170, 0]
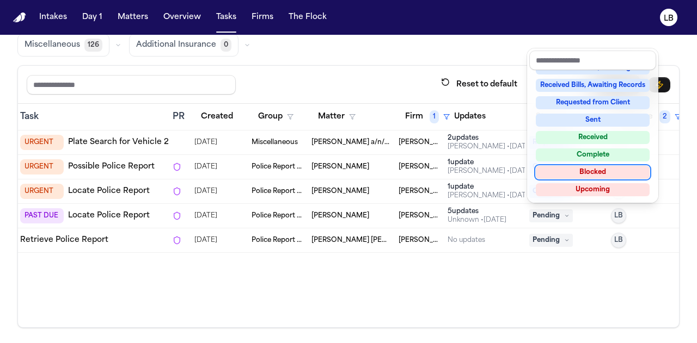
click at [603, 169] on div "Blocked" at bounding box center [593, 172] width 114 height 13
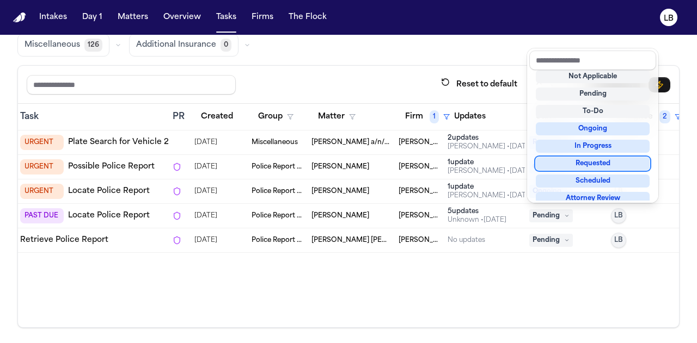
scroll to position [4, 0]
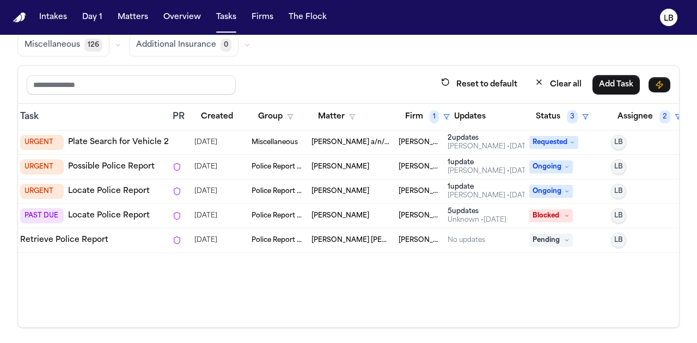
click at [445, 261] on div "Due Task PR Created Group Matter Firm 1 Updates Status 3 Assignee 2 Jul 30, 202…" at bounding box center [348, 216] width 661 height 224
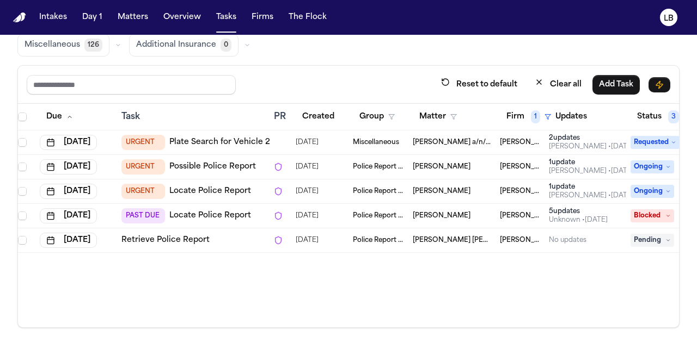
click at [396, 187] on span "Police Report & Investigation" at bounding box center [378, 191] width 51 height 9
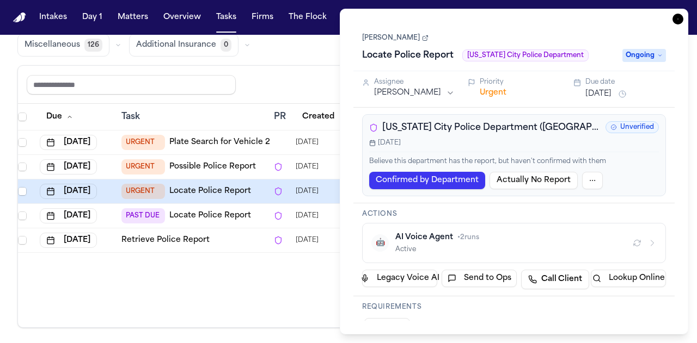
click at [374, 38] on link "Taesean Noble" at bounding box center [395, 38] width 66 height 9
click at [680, 21] on icon "button" at bounding box center [677, 19] width 11 height 11
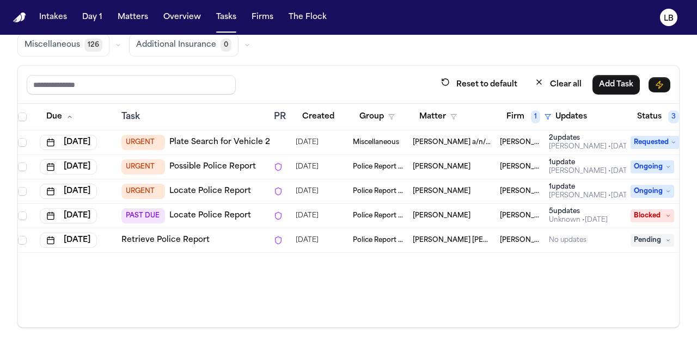
click at [434, 144] on td "Juan Carlos Becerra a/n/f Gabriella Becerra Perez" at bounding box center [451, 143] width 87 height 24
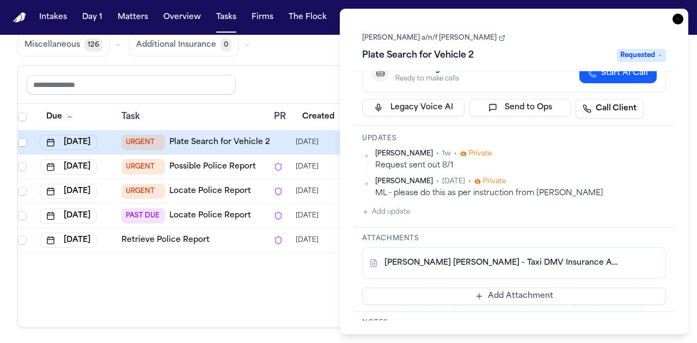
scroll to position [97, 0]
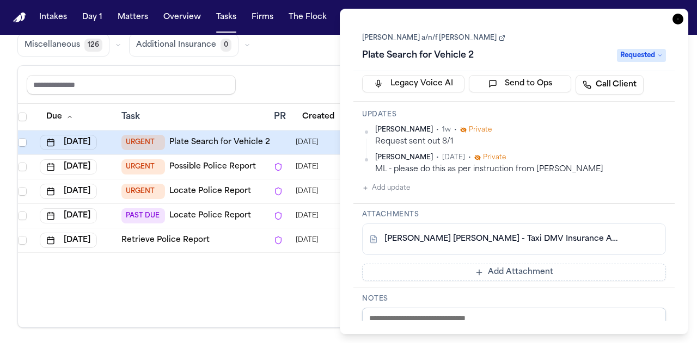
drag, startPoint x: 676, startPoint y: 20, endPoint x: 269, endPoint y: 88, distance: 412.7
click at [269, 88] on div "Reset to default Clear all Add Task" at bounding box center [348, 85] width 643 height 20
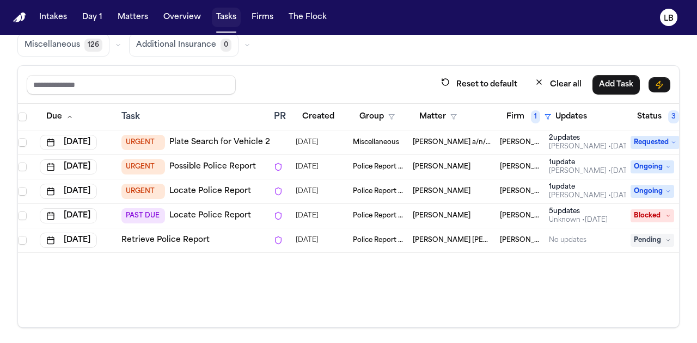
click at [231, 21] on button "Tasks" at bounding box center [226, 18] width 29 height 20
click at [231, 20] on button "Tasks" at bounding box center [226, 18] width 29 height 20
click at [522, 116] on button "Firm 1" at bounding box center [529, 117] width 58 height 20
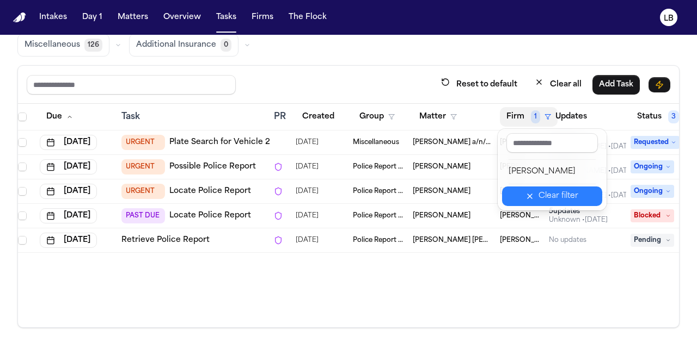
click at [543, 199] on div "Clear filter" at bounding box center [558, 196] width 40 height 13
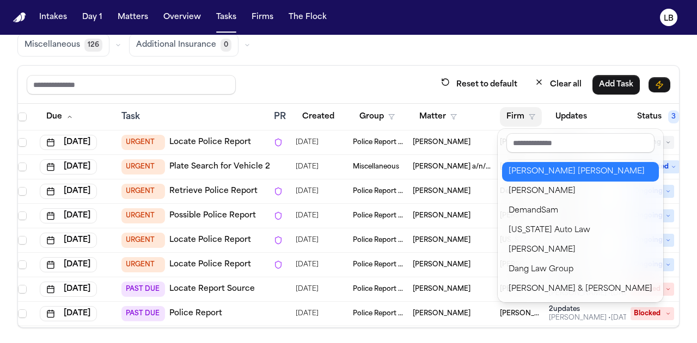
click at [539, 176] on div "[PERSON_NAME] [PERSON_NAME]" at bounding box center [580, 171] width 144 height 13
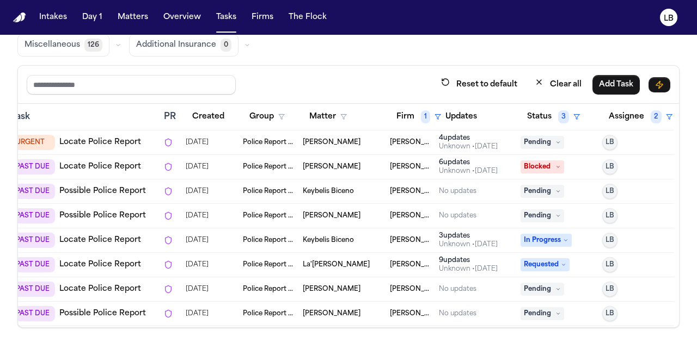
scroll to position [0, 123]
click at [338, 184] on td "Keybelis Biceno" at bounding box center [341, 192] width 87 height 24
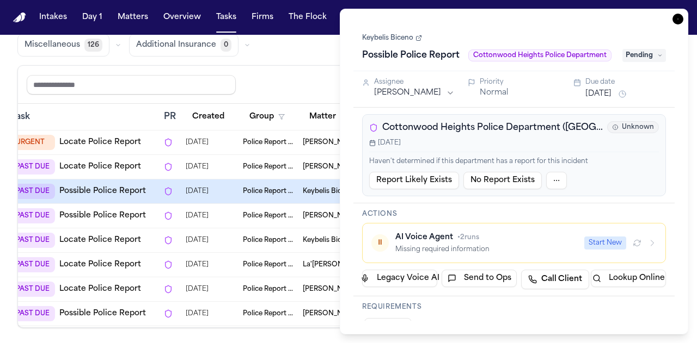
click at [406, 34] on link "Keybelis Biceno" at bounding box center [392, 38] width 60 height 9
click at [678, 23] on icon "button" at bounding box center [677, 19] width 11 height 11
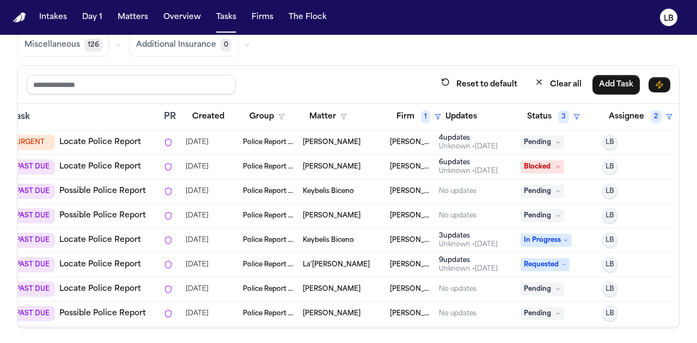
click at [390, 138] on span "[PERSON_NAME] [PERSON_NAME]" at bounding box center [410, 142] width 40 height 9
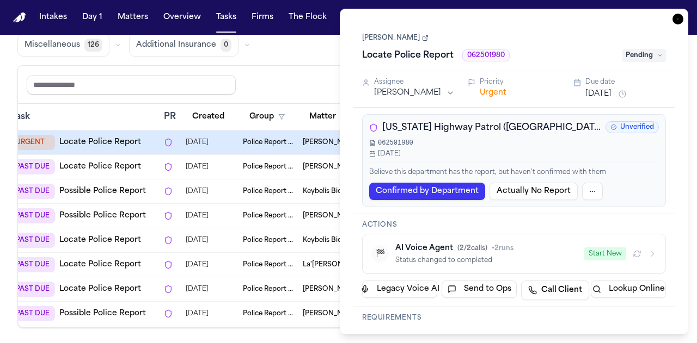
click at [406, 39] on link "[PERSON_NAME]" at bounding box center [395, 38] width 66 height 9
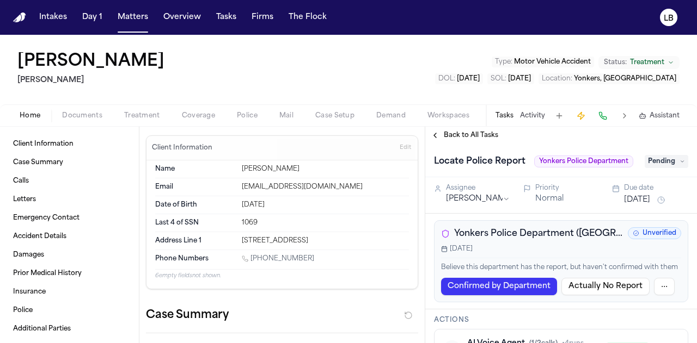
click at [545, 99] on div "[PERSON_NAME] Type : Motor Vehicle Accident Status: Treatment DOL : [DATE] SOL …" at bounding box center [348, 70] width 697 height 70
click at [530, 118] on button "Activity" at bounding box center [532, 116] width 25 height 9
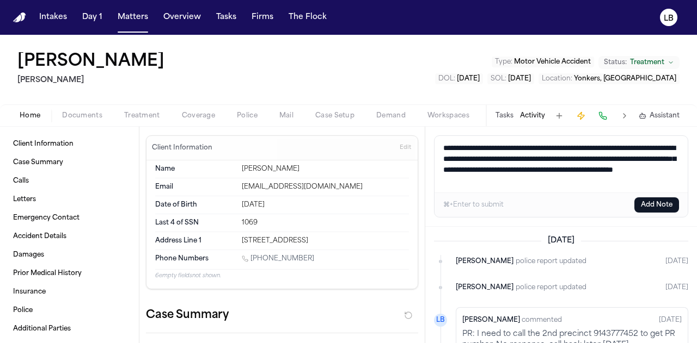
click at [531, 151] on textarea "**********" at bounding box center [561, 164] width 254 height 57
type textarea "**********"
click at [658, 208] on button "Add Note" at bounding box center [656, 205] width 45 height 15
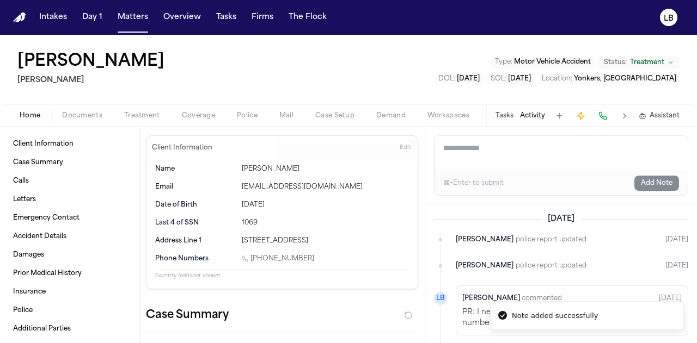
click at [524, 110] on div "Tasks Activity Assistant" at bounding box center [586, 115] width 202 height 21
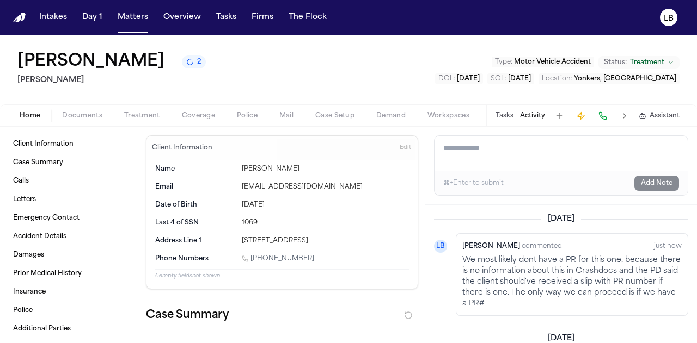
click at [535, 113] on button "Activity" at bounding box center [532, 116] width 25 height 9
click at [500, 108] on div "Tasks Activity Assistant" at bounding box center [586, 115] width 202 height 21
click at [502, 113] on button "Tasks" at bounding box center [504, 116] width 18 height 9
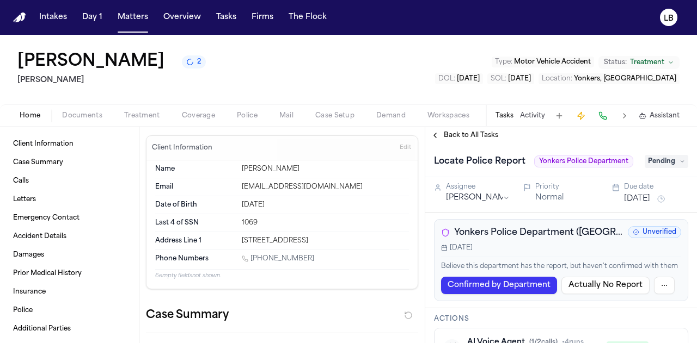
scroll to position [12, 0]
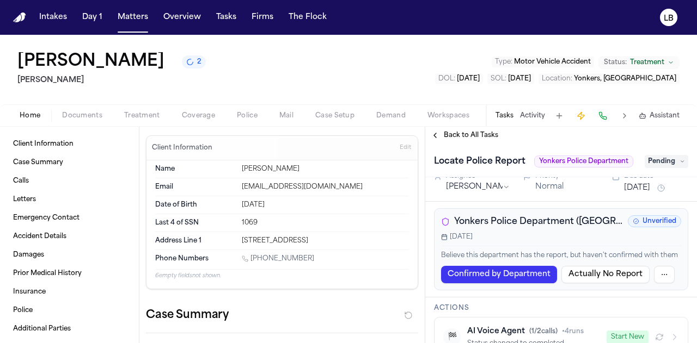
click at [673, 161] on span "Pending" at bounding box center [666, 161] width 44 height 13
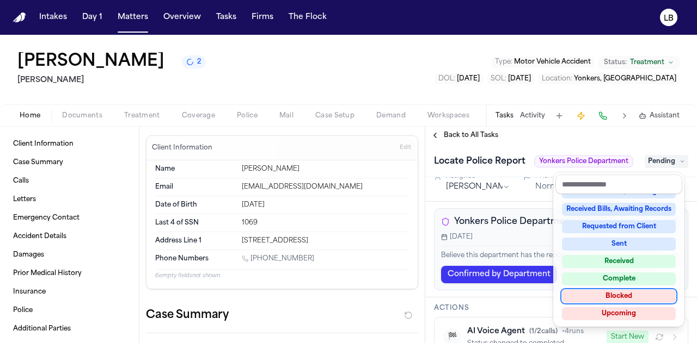
click at [644, 298] on div "Blocked" at bounding box center [619, 296] width 114 height 13
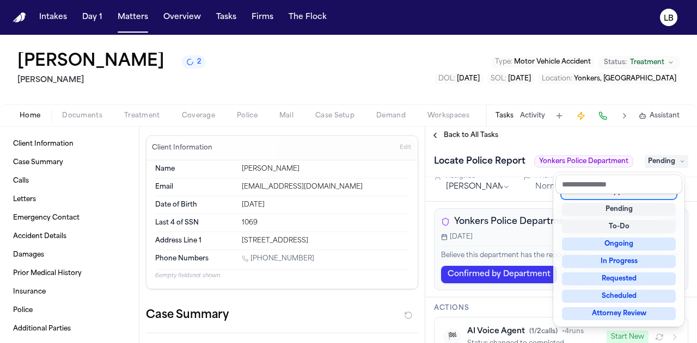
scroll to position [4, 0]
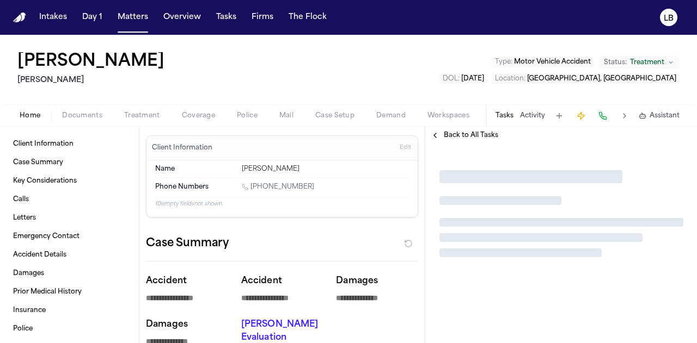
type textarea "*"
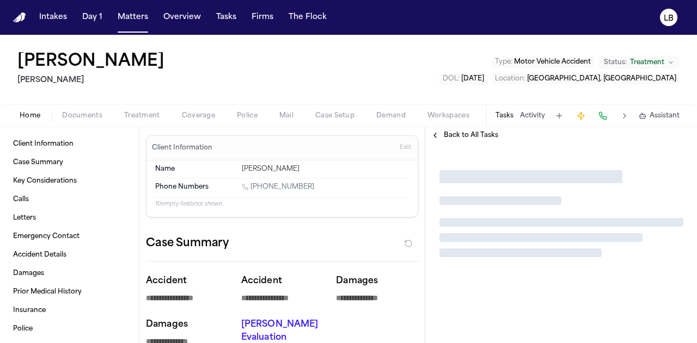
type textarea "*"
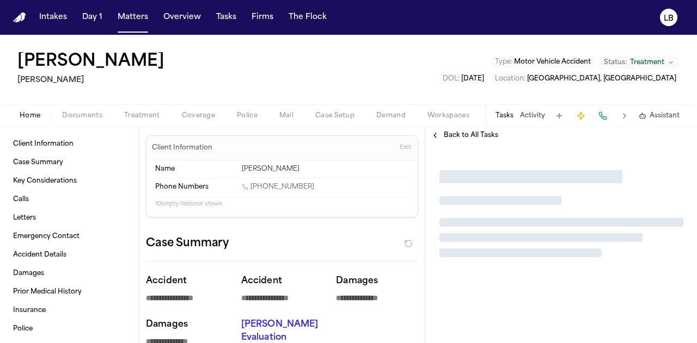
type textarea "*"
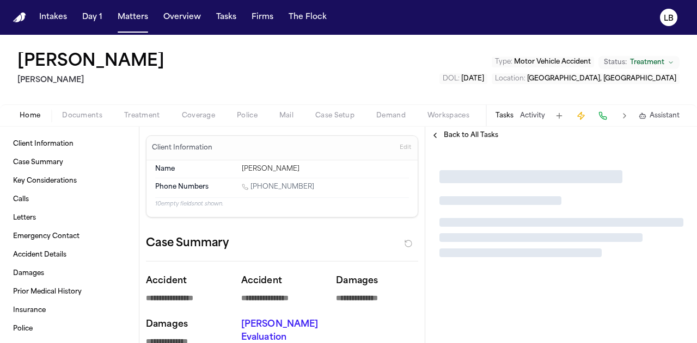
type textarea "*"
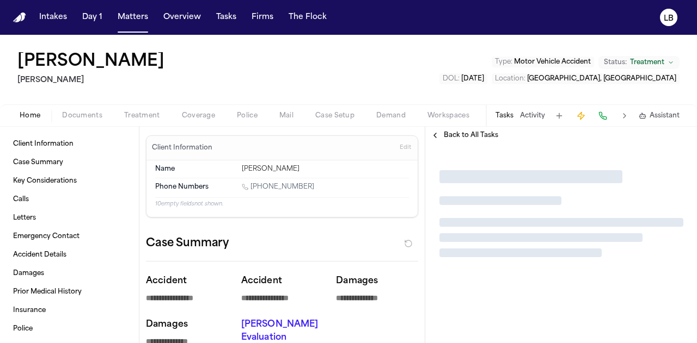
type textarea "*"
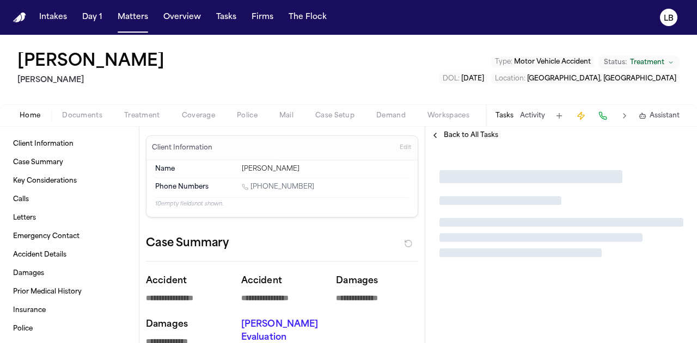
type textarea "*"
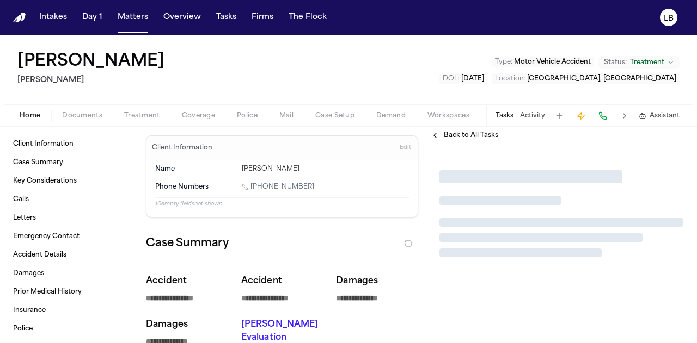
type textarea "*"
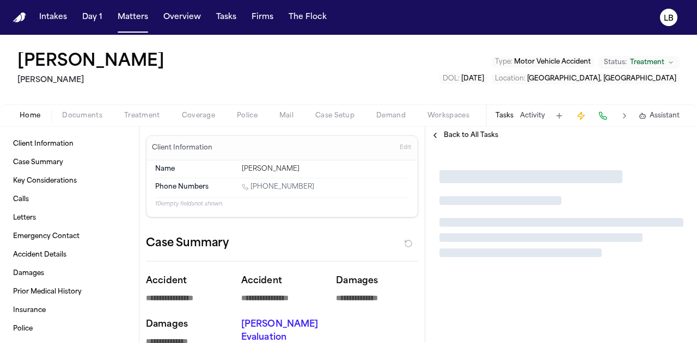
type textarea "*"
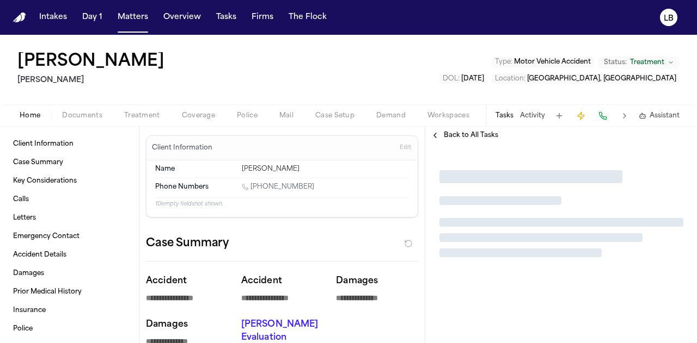
type textarea "*"
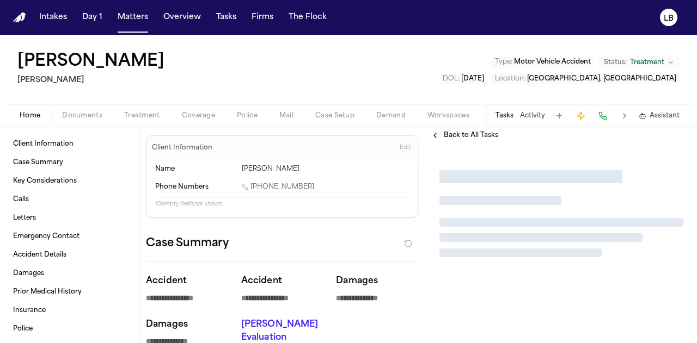
type textarea "*"
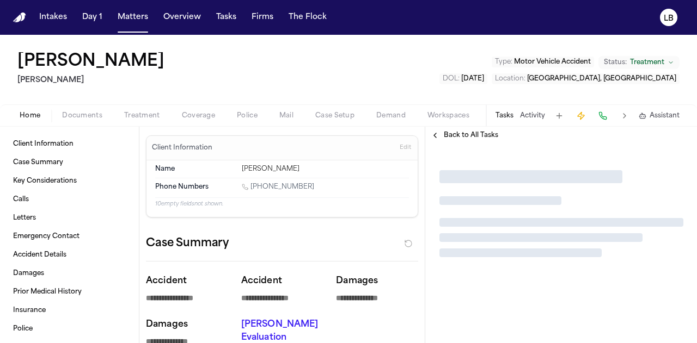
type textarea "*"
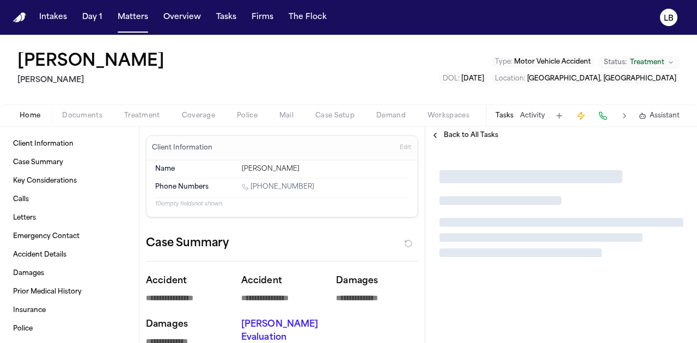
type textarea "*"
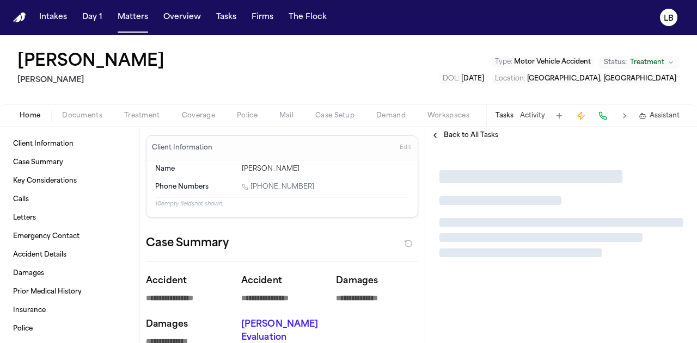
type textarea "*"
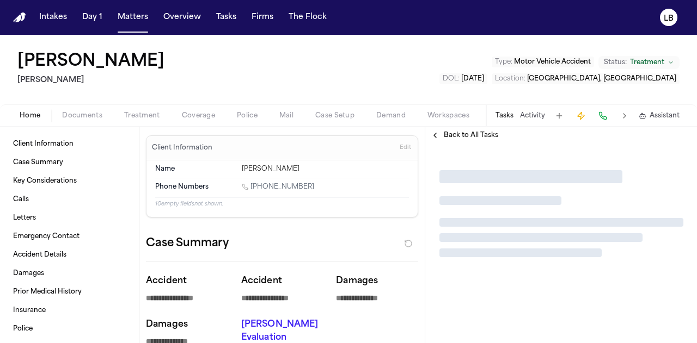
type textarea "*"
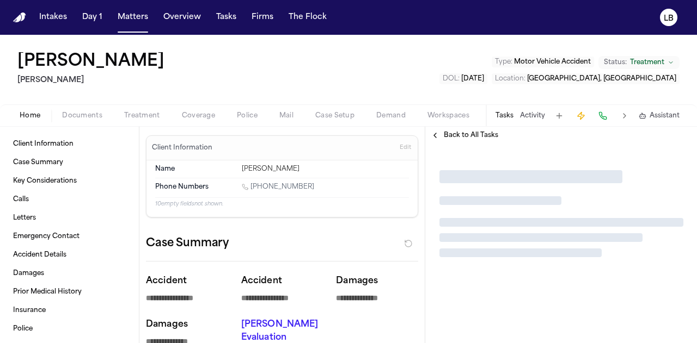
type textarea "*"
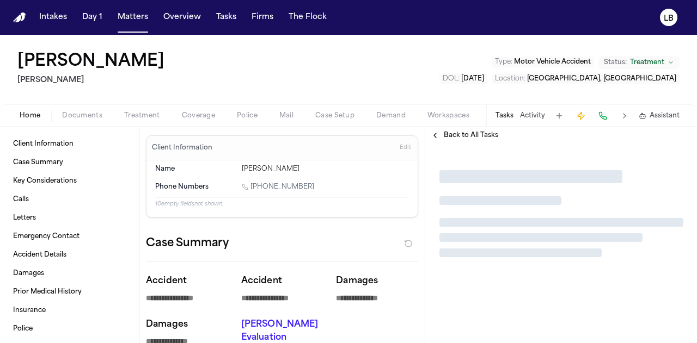
type textarea "*"
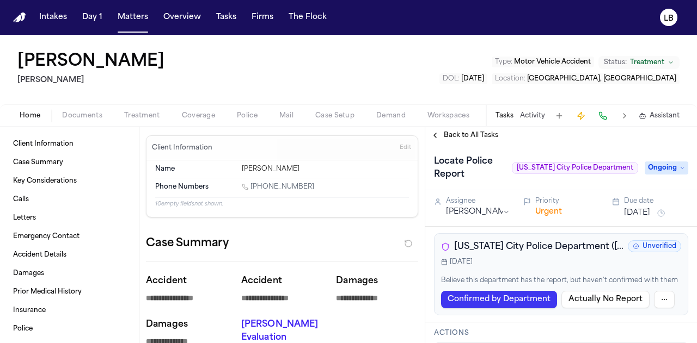
type textarea "*"
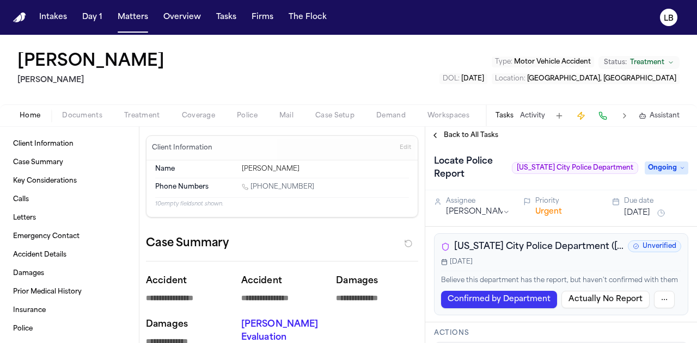
type textarea "*"
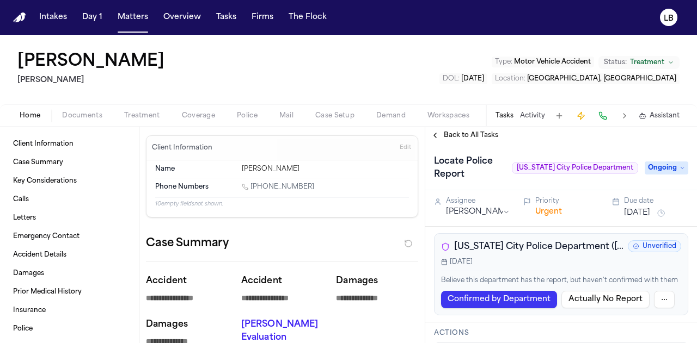
type textarea "*"
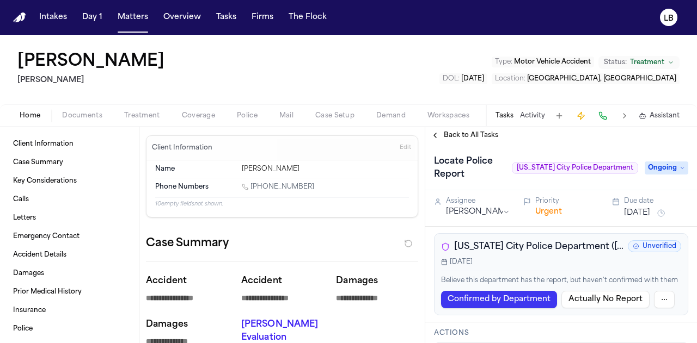
type textarea "*"
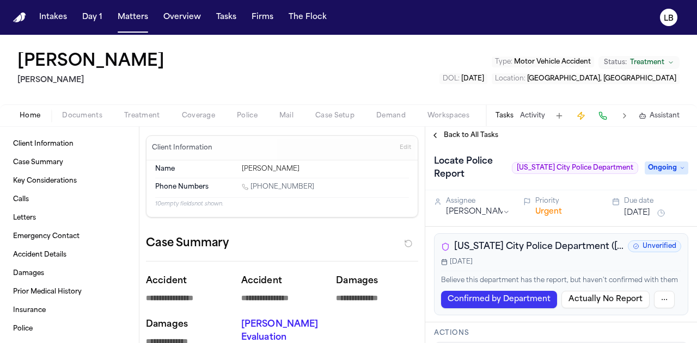
type textarea "*"
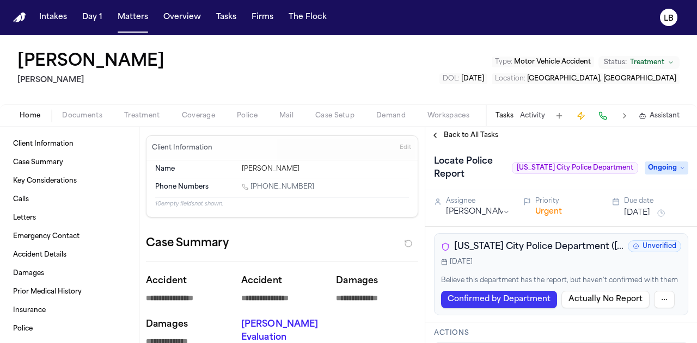
type textarea "*"
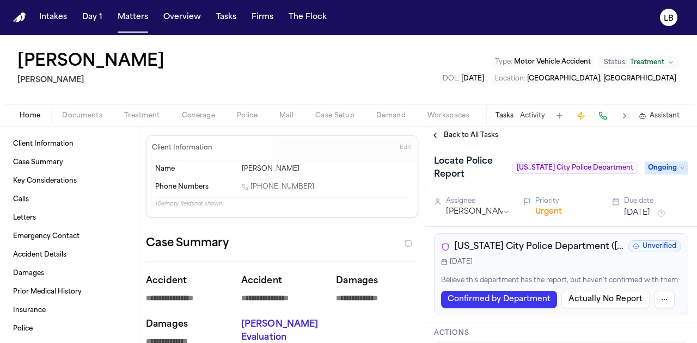
type textarea "*"
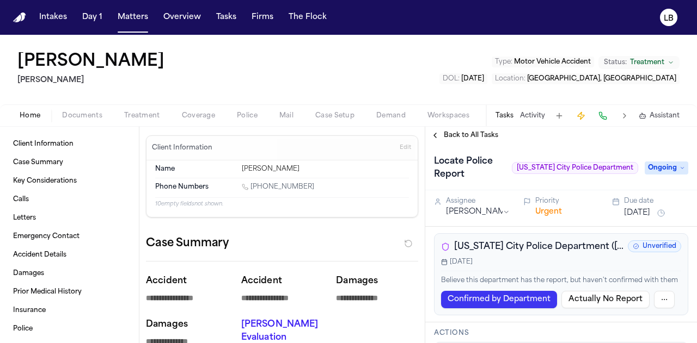
type textarea "*"
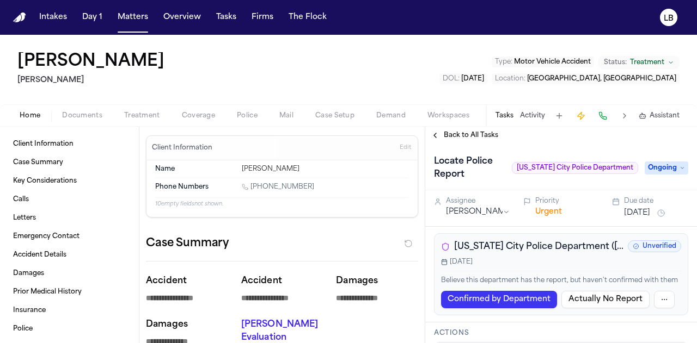
type textarea "*"
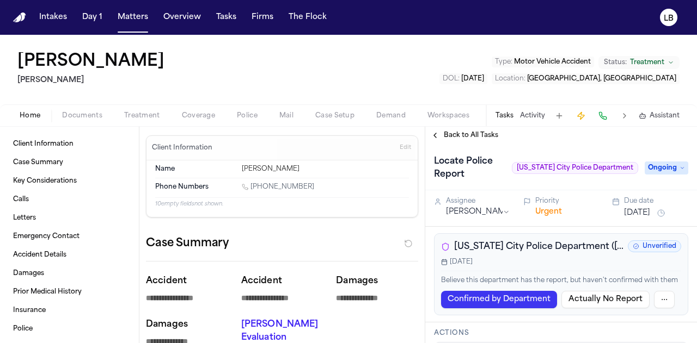
type textarea "*"
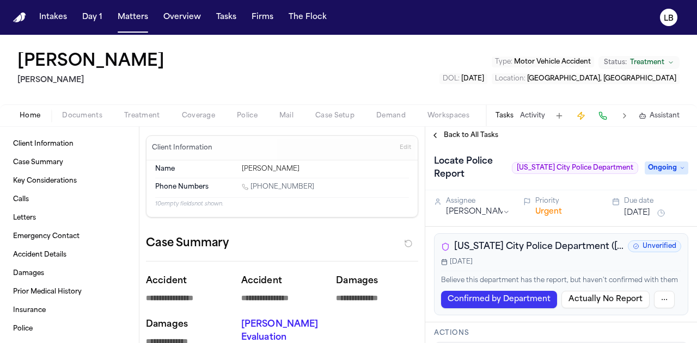
type textarea "*"
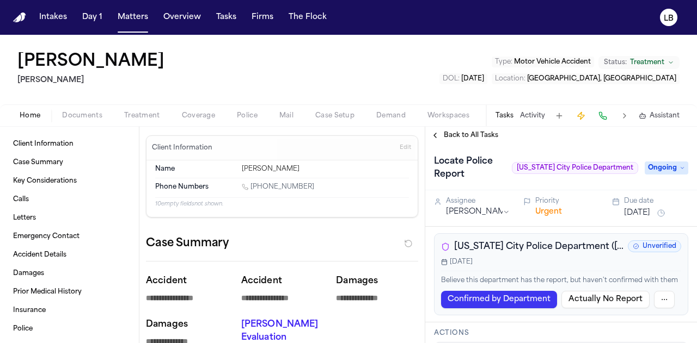
type textarea "*"
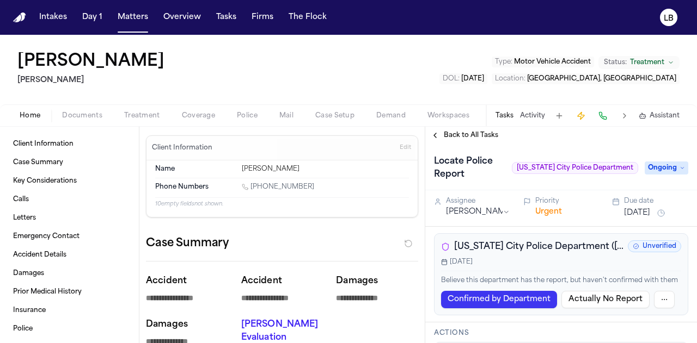
type textarea "*"
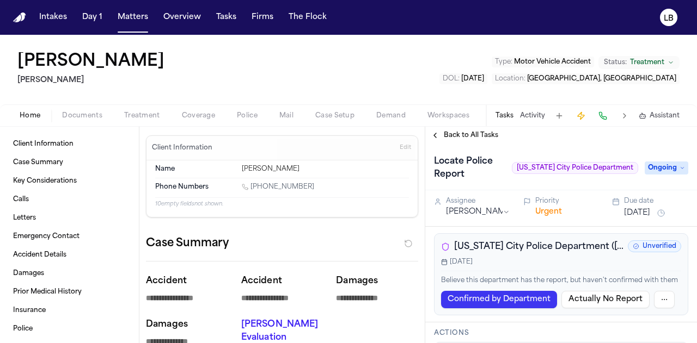
type textarea "*"
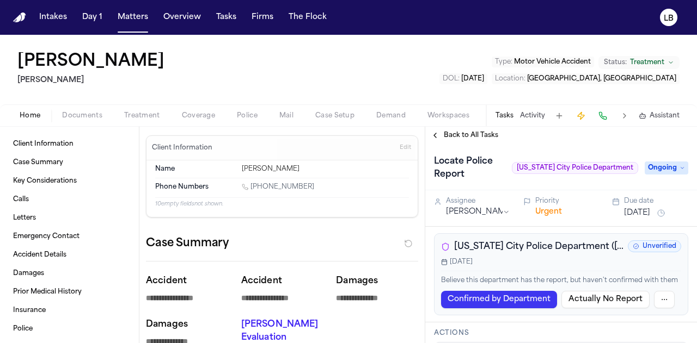
type textarea "*"
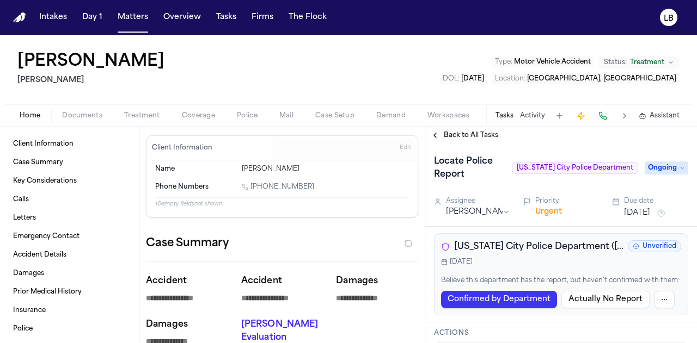
type textarea "*"
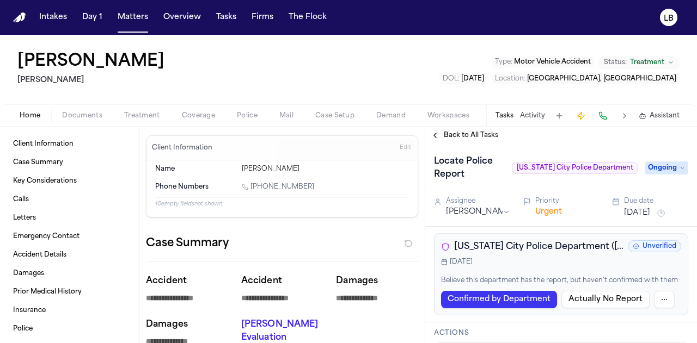
type textarea "*"
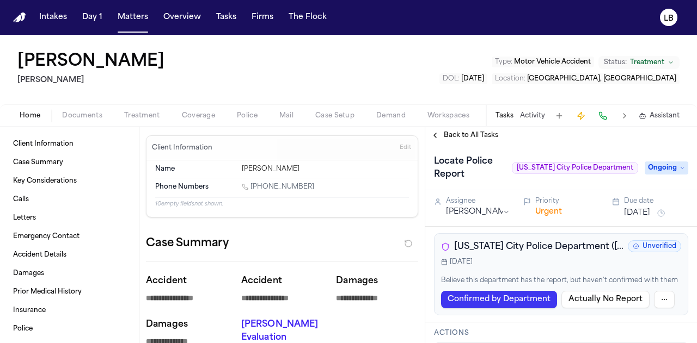
type textarea "*"
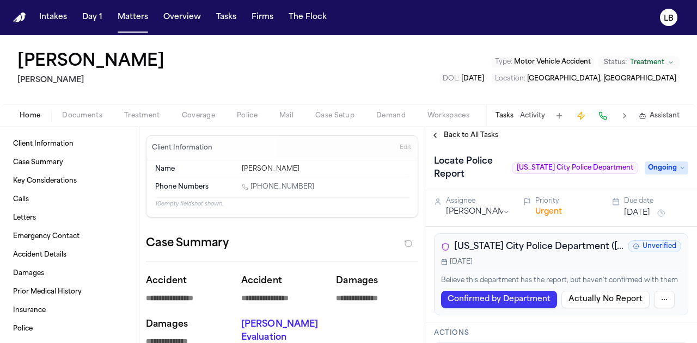
type textarea "*"
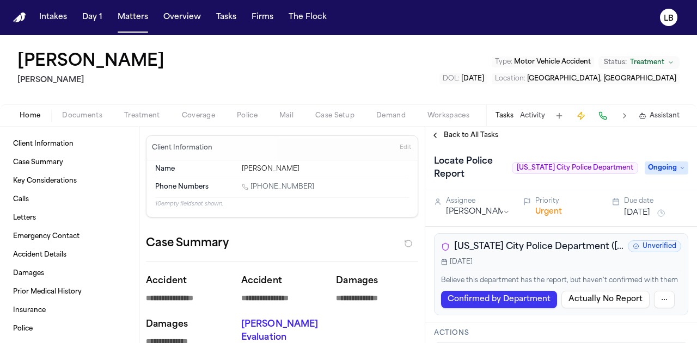
type textarea "*"
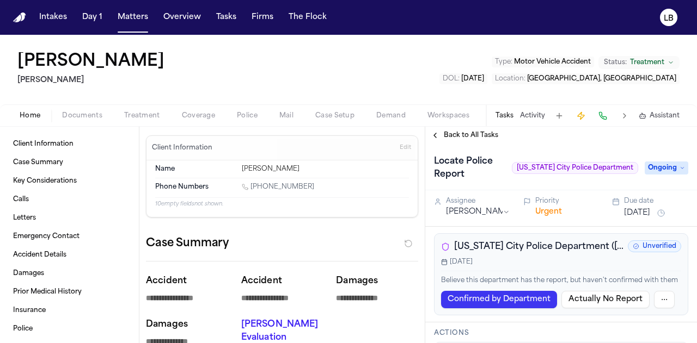
type textarea "*"
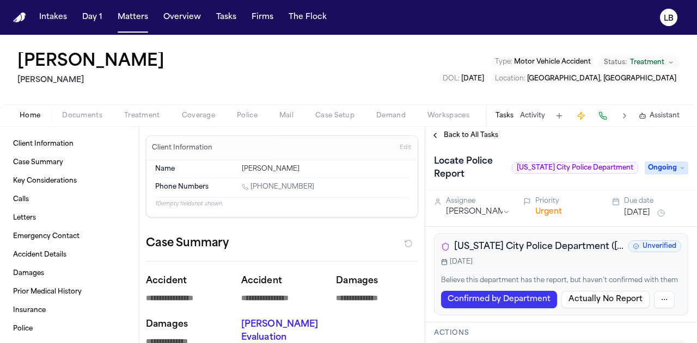
type textarea "*"
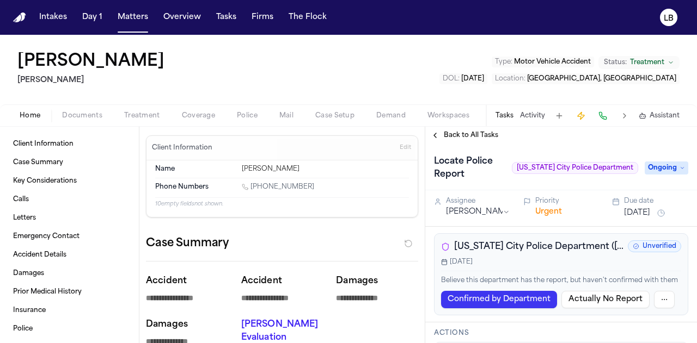
type textarea "*"
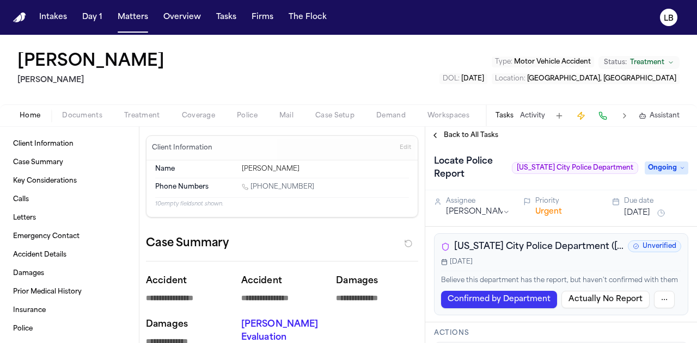
type textarea "*"
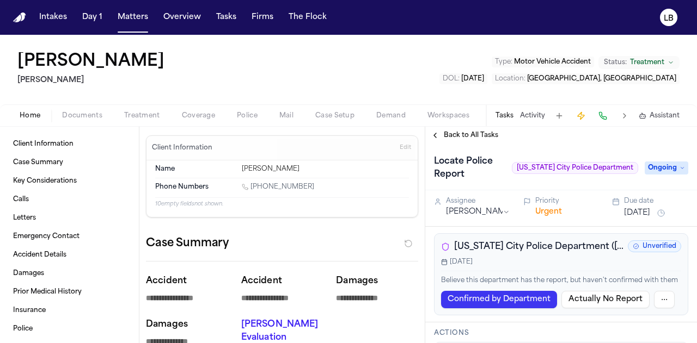
type textarea "*"
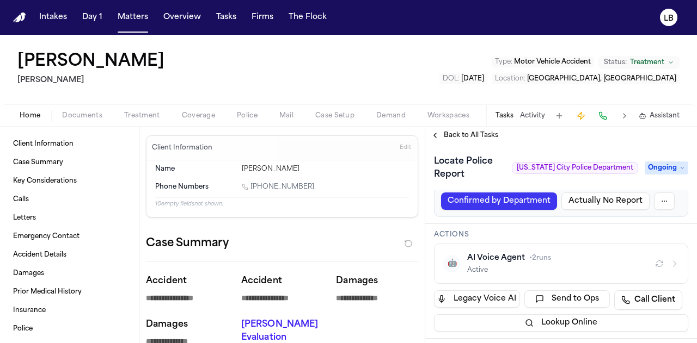
scroll to position [89, 0]
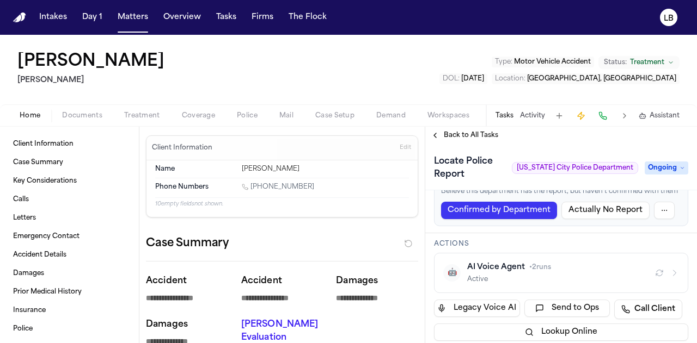
click at [530, 107] on div "Tasks Activity Assistant" at bounding box center [586, 115] width 202 height 21
click at [534, 116] on button "Activity" at bounding box center [532, 116] width 25 height 9
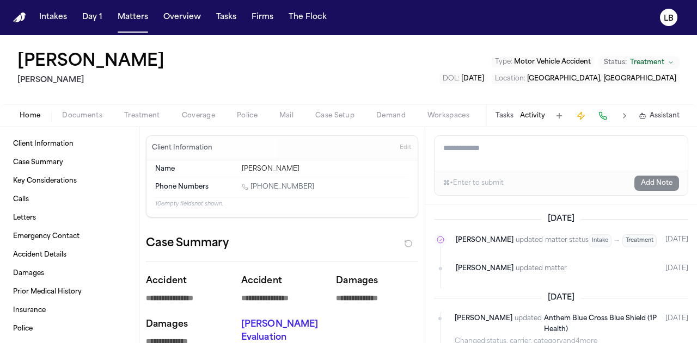
click at [527, 159] on textarea "Add a note to this matter" at bounding box center [560, 153] width 253 height 35
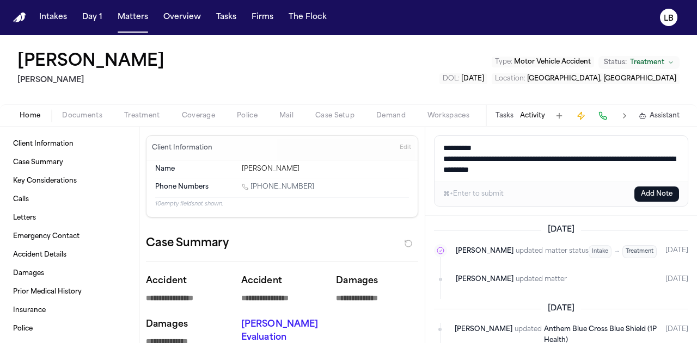
click at [651, 189] on button "Add Note" at bounding box center [656, 194] width 45 height 15
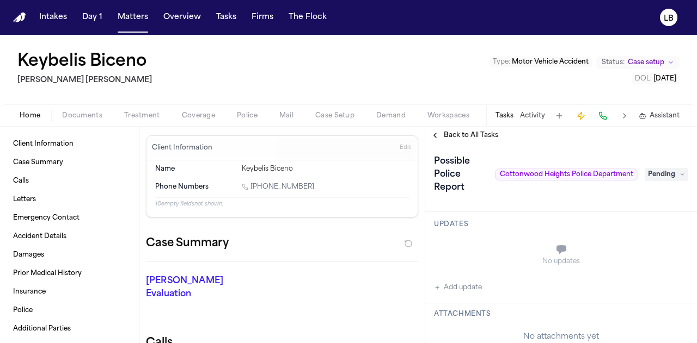
scroll to position [323, 0]
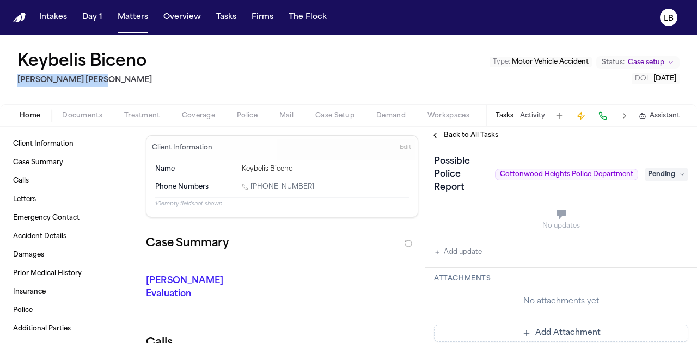
drag, startPoint x: 111, startPoint y: 87, endPoint x: 14, endPoint y: 84, distance: 96.9
click at [14, 84] on div "Keybelis Biceno [PERSON_NAME] [PERSON_NAME] Type : Motor Vehicle Accident Statu…" at bounding box center [348, 70] width 697 height 70
copy h2 "[PERSON_NAME] [PERSON_NAME]"
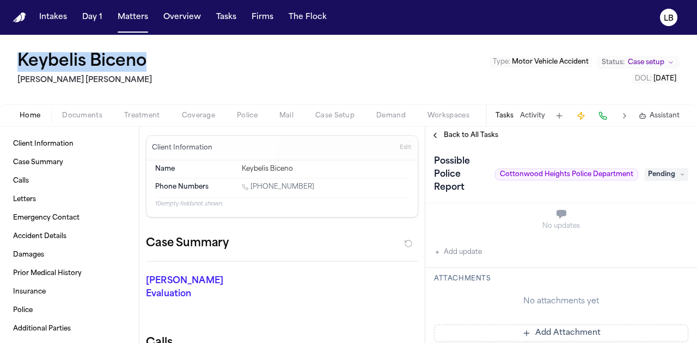
drag, startPoint x: 161, startPoint y: 62, endPoint x: 0, endPoint y: 67, distance: 161.2
click at [0, 67] on div "Keybelis Biceno [PERSON_NAME] [PERSON_NAME] Type : Motor Vehicle Accident Statu…" at bounding box center [348, 70] width 697 height 70
copy h1 "Keybelis Biceno"
click at [77, 112] on span "Documents" at bounding box center [82, 116] width 40 height 9
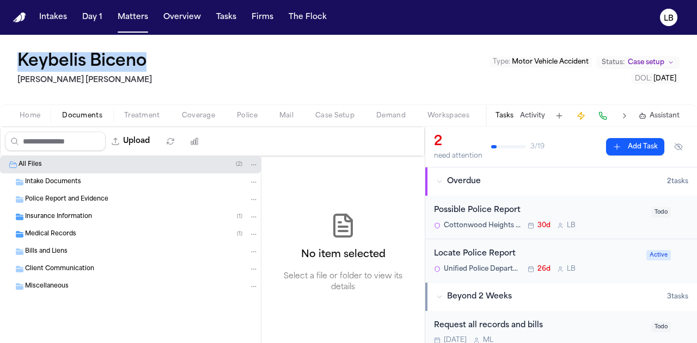
click at [57, 183] on span "Intake Documents" at bounding box center [53, 182] width 56 height 9
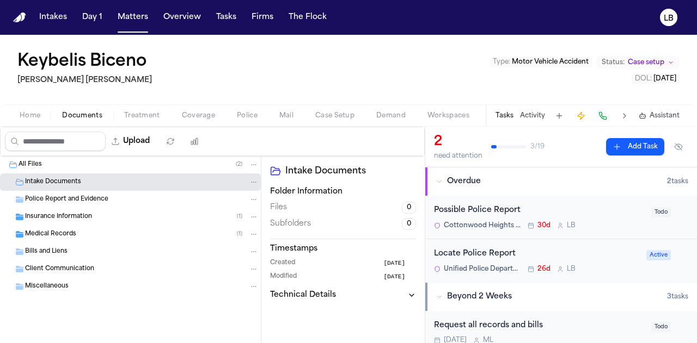
click at [160, 199] on div "Police Report and Evidence" at bounding box center [141, 200] width 233 height 10
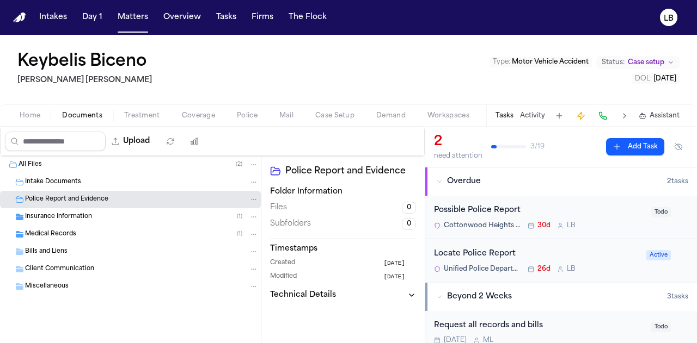
click at [99, 217] on div "Insurance Information ( 1 )" at bounding box center [141, 217] width 233 height 10
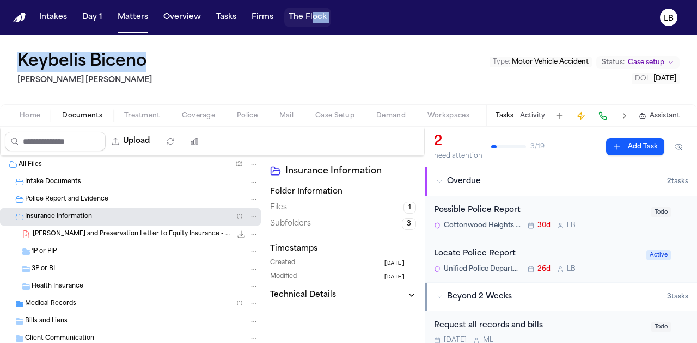
drag, startPoint x: 283, startPoint y: 47, endPoint x: 309, endPoint y: 13, distance: 43.2
click at [309, 13] on div "Intakes Day 1 Matters Overview Tasks Firms The Flock LB Keybelis Biceno [PERSON…" at bounding box center [348, 171] width 697 height 343
click at [73, 181] on span "Intake Documents" at bounding box center [53, 182] width 56 height 9
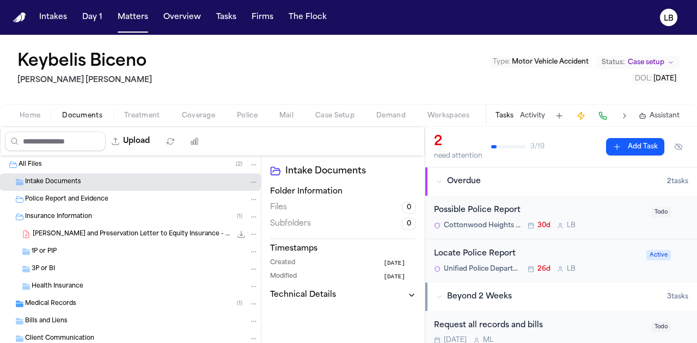
click at [99, 204] on div "Police Report and Evidence" at bounding box center [130, 199] width 261 height 17
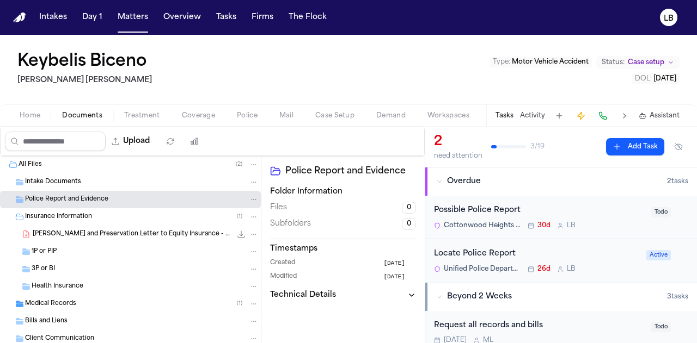
click at [80, 183] on div "Intake Documents" at bounding box center [141, 182] width 233 height 10
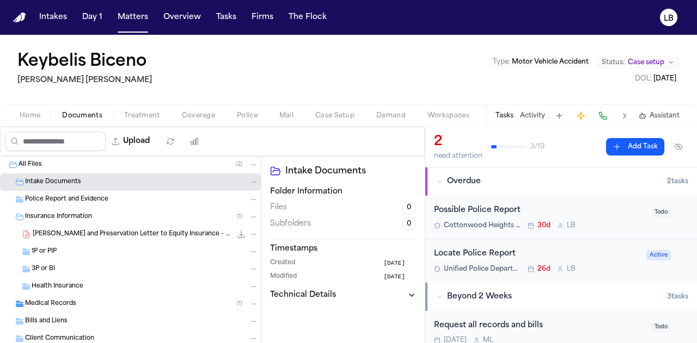
click at [95, 203] on div "Police Report and Evidence" at bounding box center [141, 200] width 233 height 10
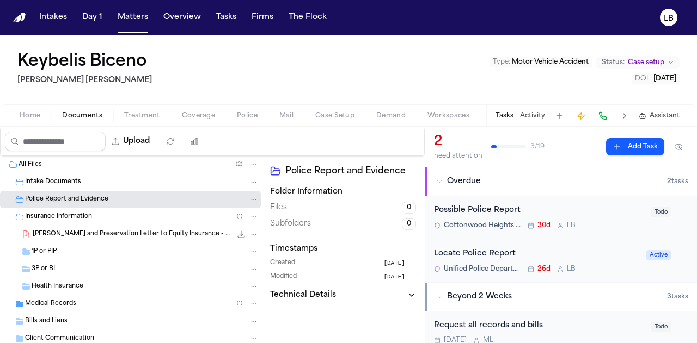
click at [94, 218] on div "Insurance Information ( 1 )" at bounding box center [141, 217] width 233 height 10
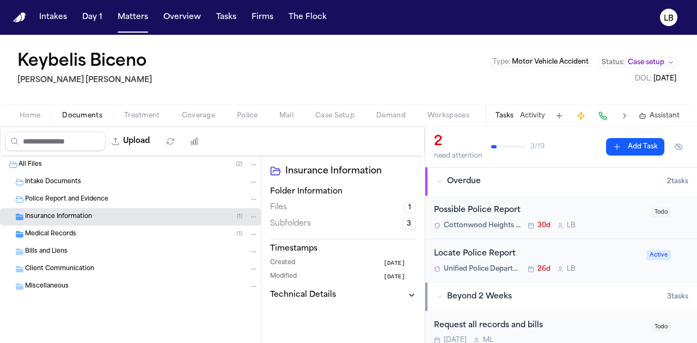
click at [63, 180] on span "Intake Documents" at bounding box center [53, 182] width 56 height 9
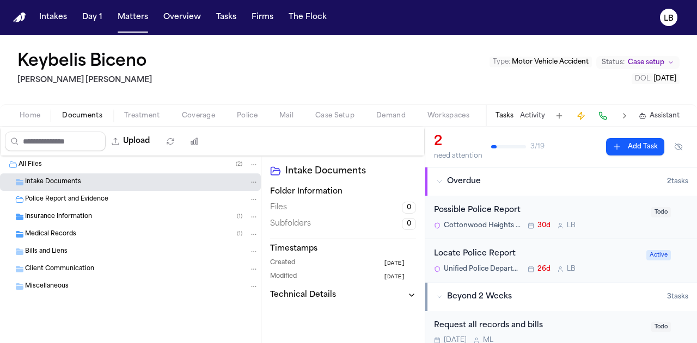
scroll to position [19, 0]
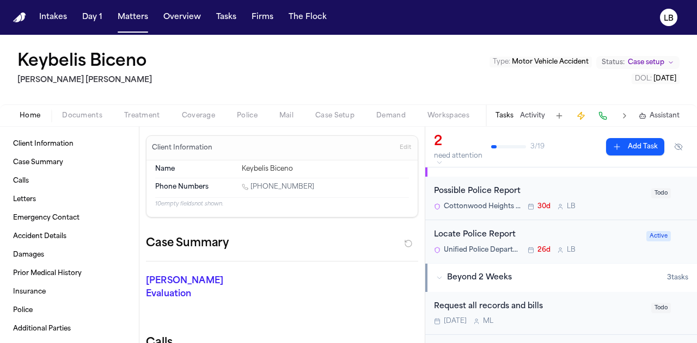
click at [41, 109] on button "Home" at bounding box center [30, 115] width 42 height 13
click at [52, 141] on span "Client Information" at bounding box center [43, 144] width 60 height 9
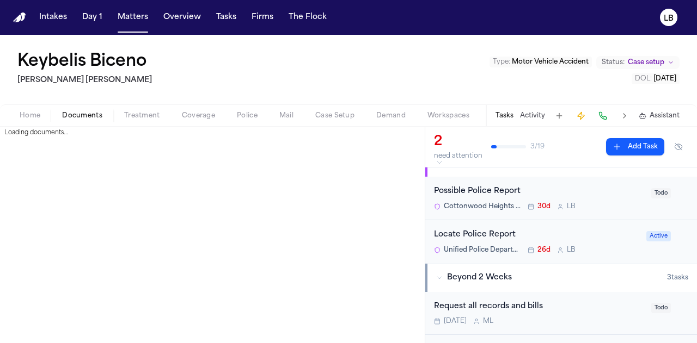
click at [91, 115] on span "Documents" at bounding box center [82, 116] width 40 height 9
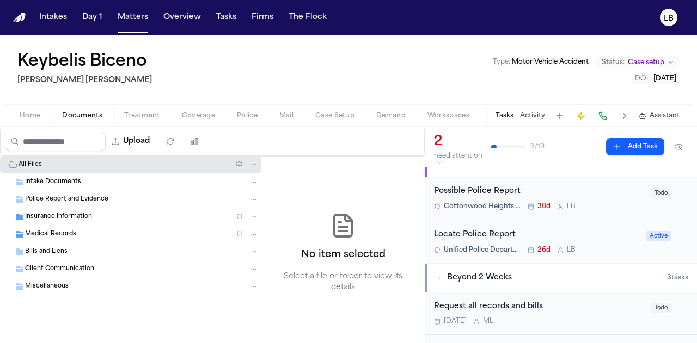
click at [33, 115] on span "Home" at bounding box center [30, 116] width 21 height 9
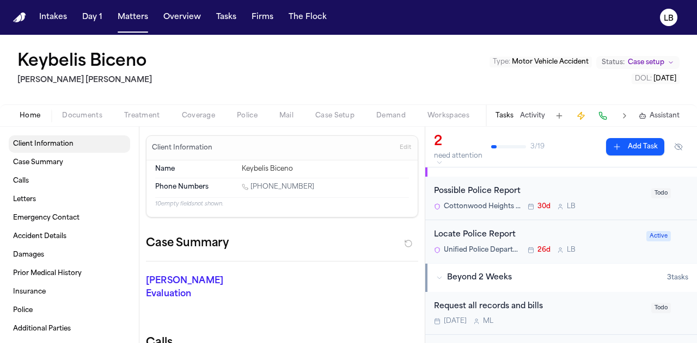
click at [48, 146] on span "Client Information" at bounding box center [43, 144] width 60 height 9
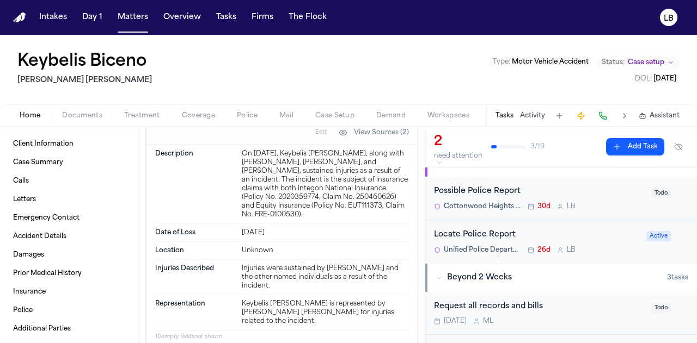
scroll to position [600, 0]
click at [531, 112] on button "Activity" at bounding box center [532, 116] width 25 height 9
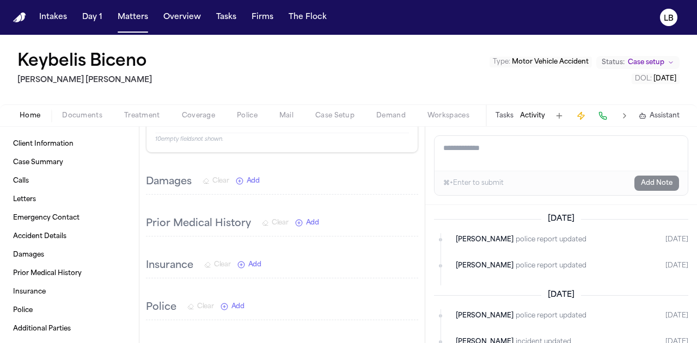
scroll to position [796, 0]
click at [563, 146] on textarea "Add a note to this matter" at bounding box center [560, 153] width 253 height 35
paste textarea "**********"
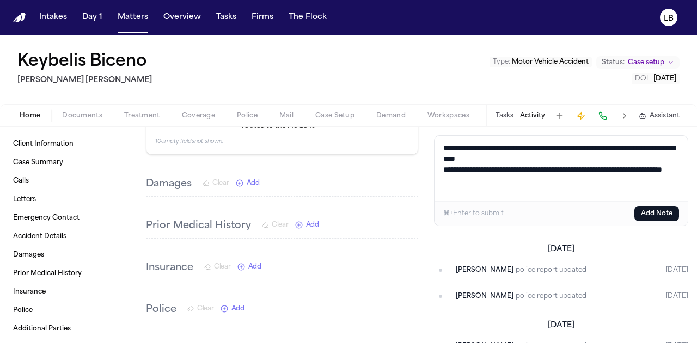
drag, startPoint x: 539, startPoint y: 148, endPoint x: 416, endPoint y: 149, distance: 122.5
click at [416, 149] on div "Client Information Case Summary Calls Letters Emergency Contact Accident Detail…" at bounding box center [348, 235] width 697 height 217
type textarea "**********"
click at [649, 215] on button "Add Note" at bounding box center [656, 213] width 45 height 15
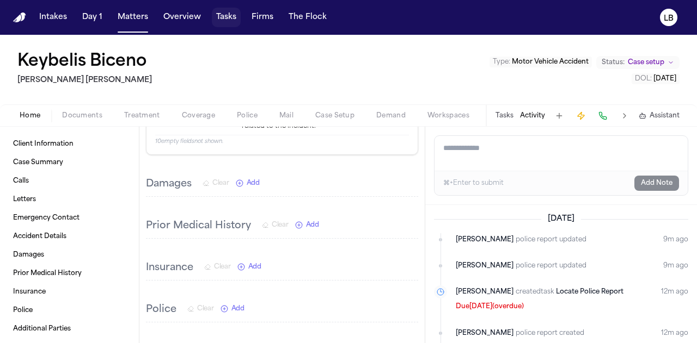
click at [220, 13] on button "Tasks" at bounding box center [226, 18] width 29 height 20
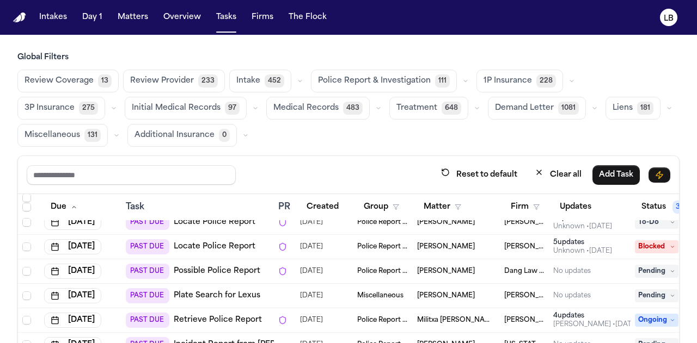
scroll to position [1847, 0]
click at [216, 293] on link "Plate Search for Lexus" at bounding box center [217, 296] width 87 height 11
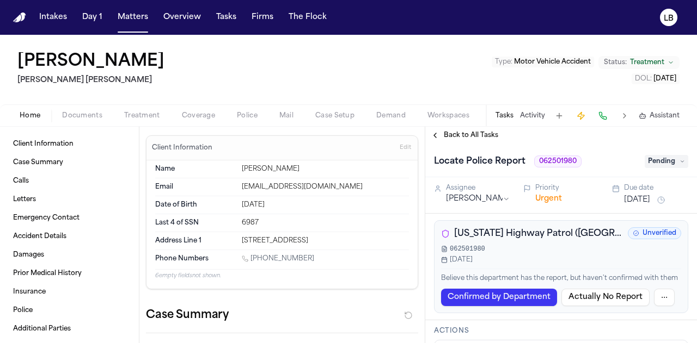
scroll to position [243, 0]
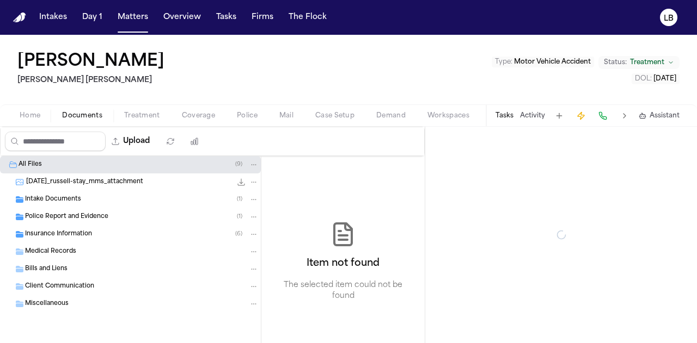
click at [69, 114] on span "Documents" at bounding box center [82, 116] width 40 height 9
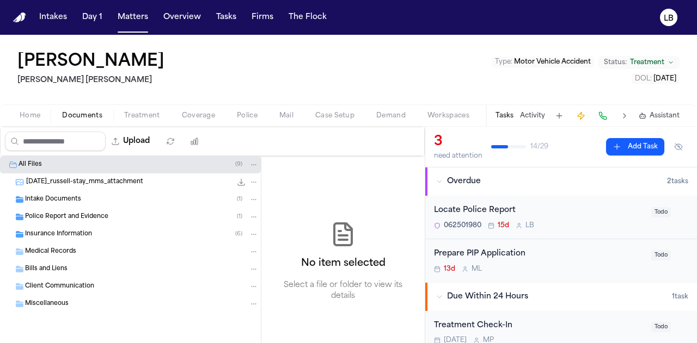
click at [88, 204] on div "Intake Documents ( 1 )" at bounding box center [130, 199] width 261 height 17
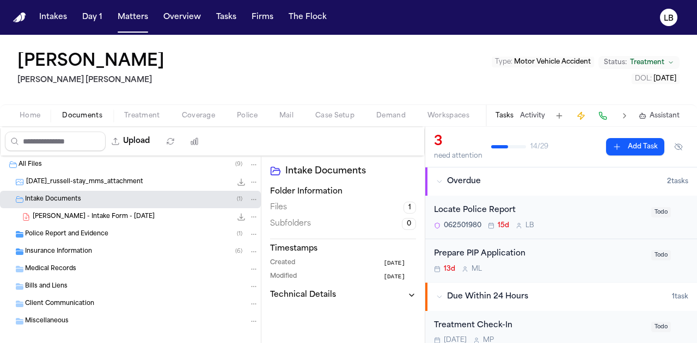
click at [97, 220] on div "[PERSON_NAME] - Intake Form - [DATE] 22.0 KB • PDF" at bounding box center [146, 217] width 226 height 11
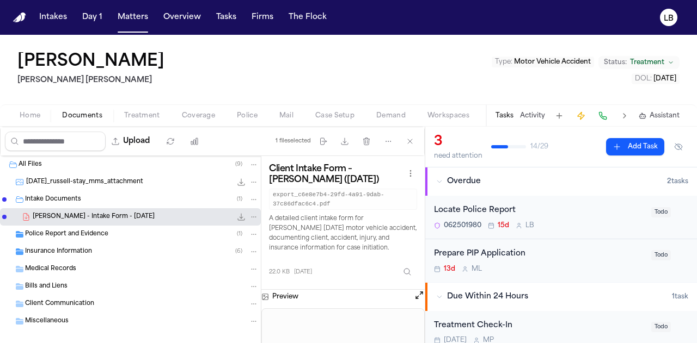
click at [98, 232] on span "Police Report and Evidence" at bounding box center [66, 234] width 83 height 9
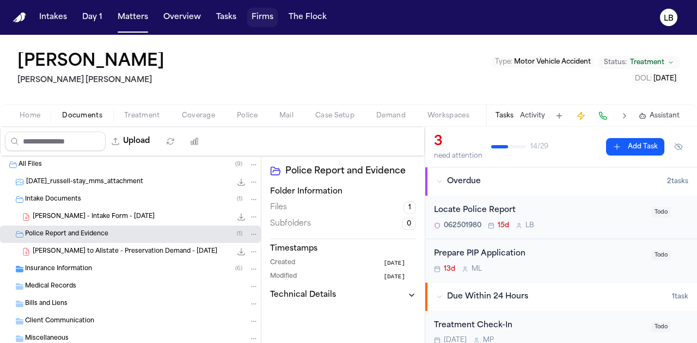
click at [267, 22] on button "Firms" at bounding box center [262, 18] width 30 height 20
